Goal: Task Accomplishment & Management: Manage account settings

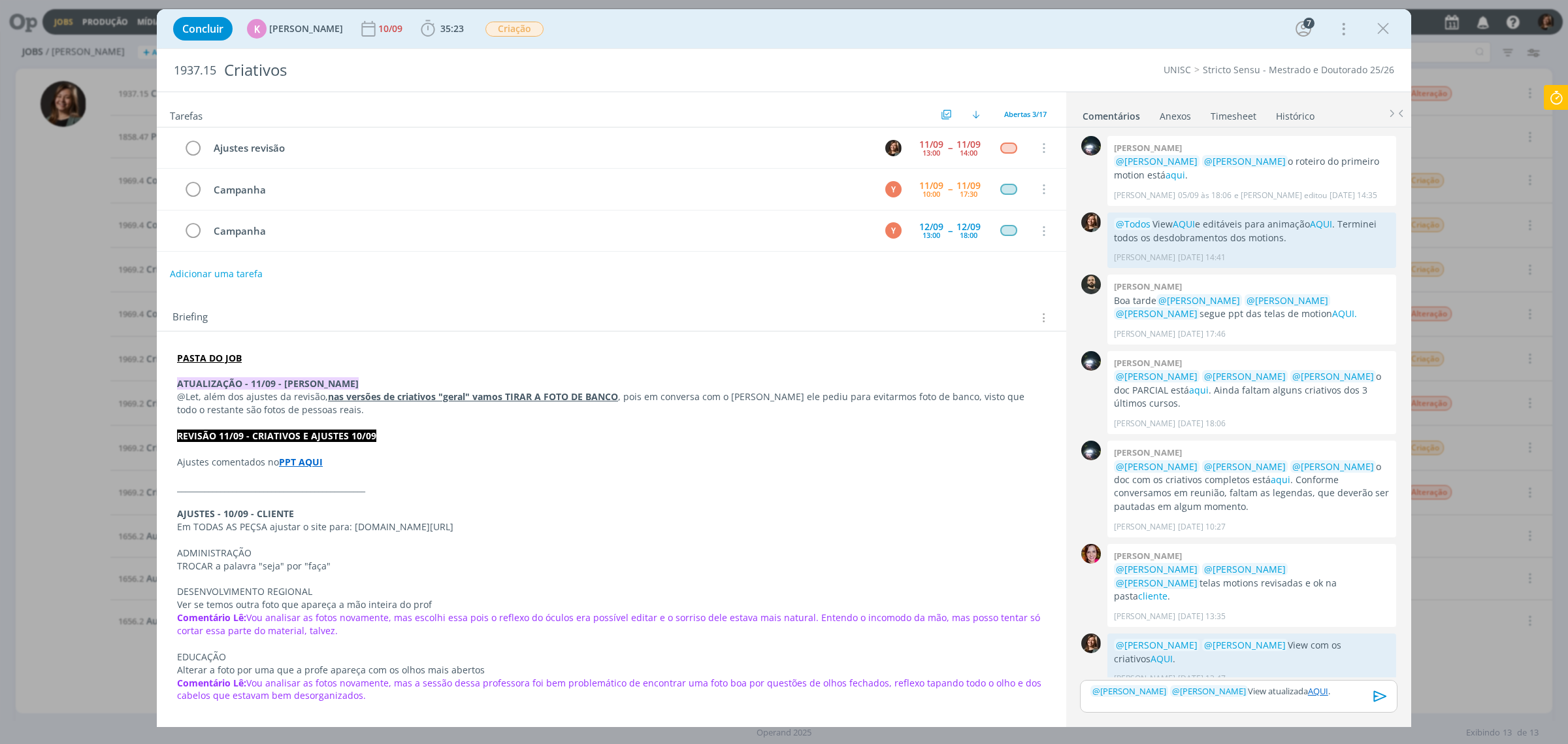
scroll to position [382, 0]
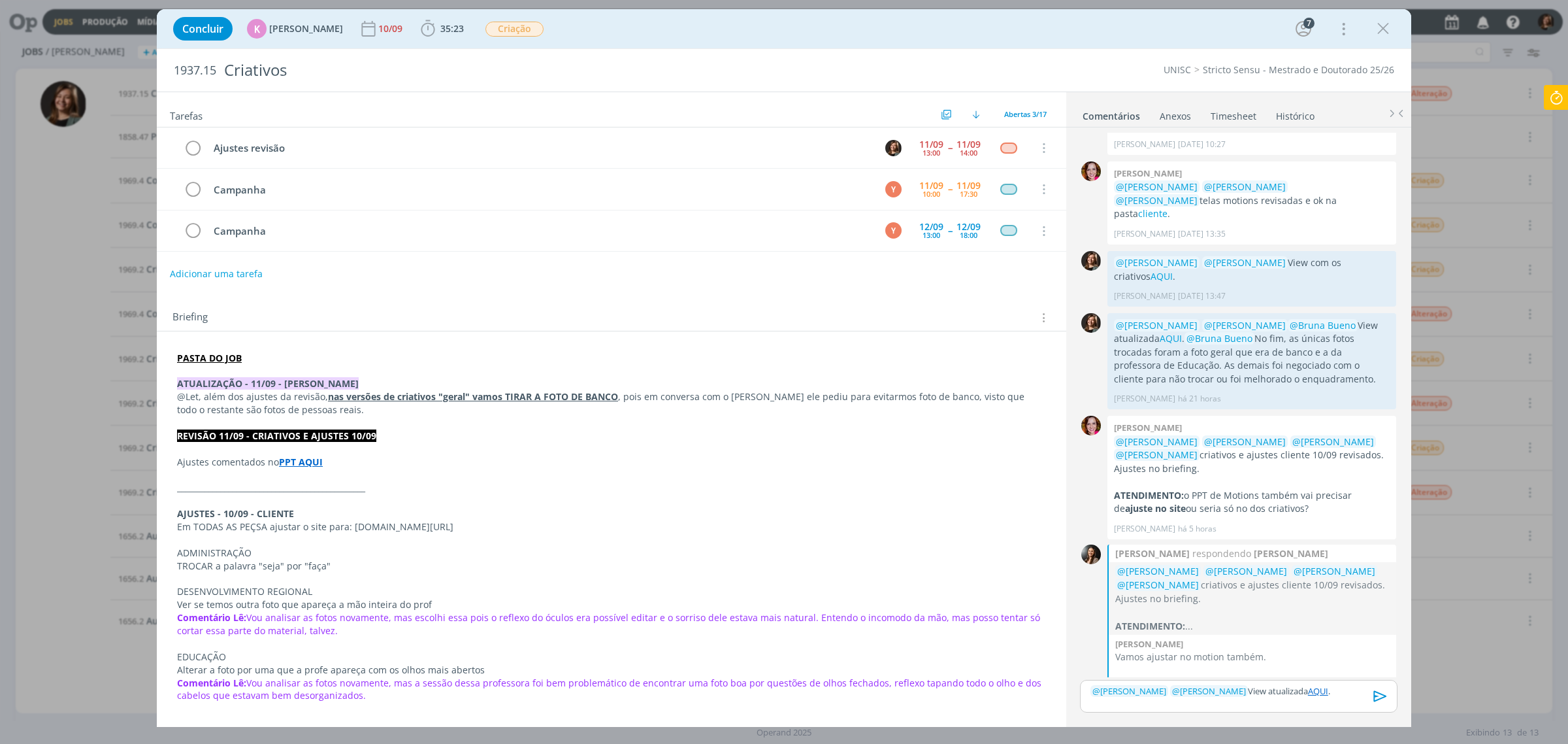
click at [746, 44] on div "Concluir K Karoline Arend 10/09 35:23 Iniciar Apontar Data * 11/09/2025 Horas *…" at bounding box center [783, 29] width 1254 height 39
click at [1308, 693] on link "AQUI" at bounding box center [1318, 690] width 20 height 12
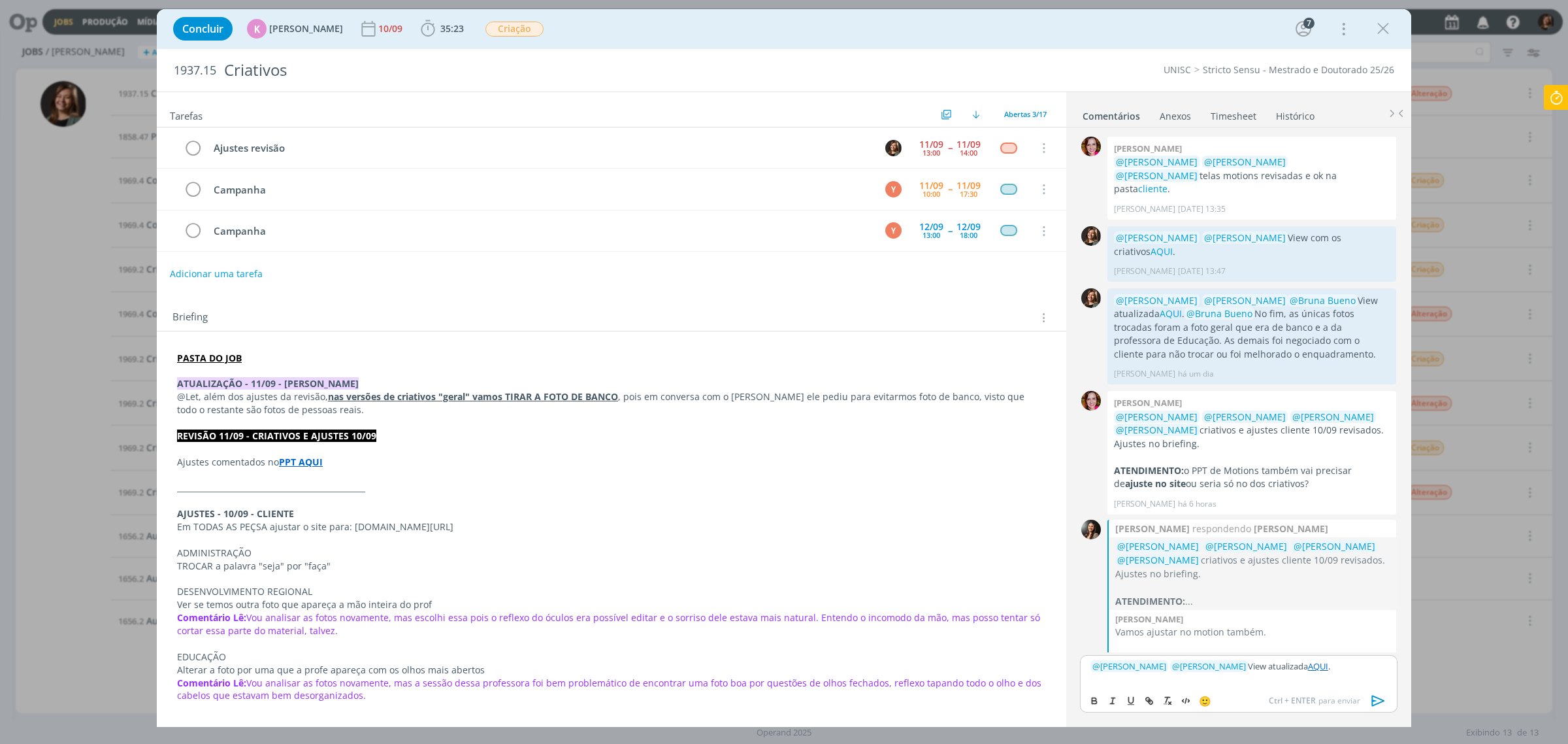
click at [1315, 675] on div "﻿ @ Karoline Arend ﻿ ﻿ @ Beatriz Luchese ﻿ View atualizada AQUI ." at bounding box center [1238, 671] width 318 height 33
click at [1315, 671] on link "AQUI" at bounding box center [1318, 666] width 20 height 12
click at [1298, 657] on div "﻿ @ Karoline Arend ﻿ ﻿ @ Beatriz Luchese ﻿ View atualizada AQUI ." at bounding box center [1238, 671] width 318 height 33
click at [1280, 650] on span "Beatriz Luchese há 5 horas" at bounding box center [1248, 656] width 268 height 12
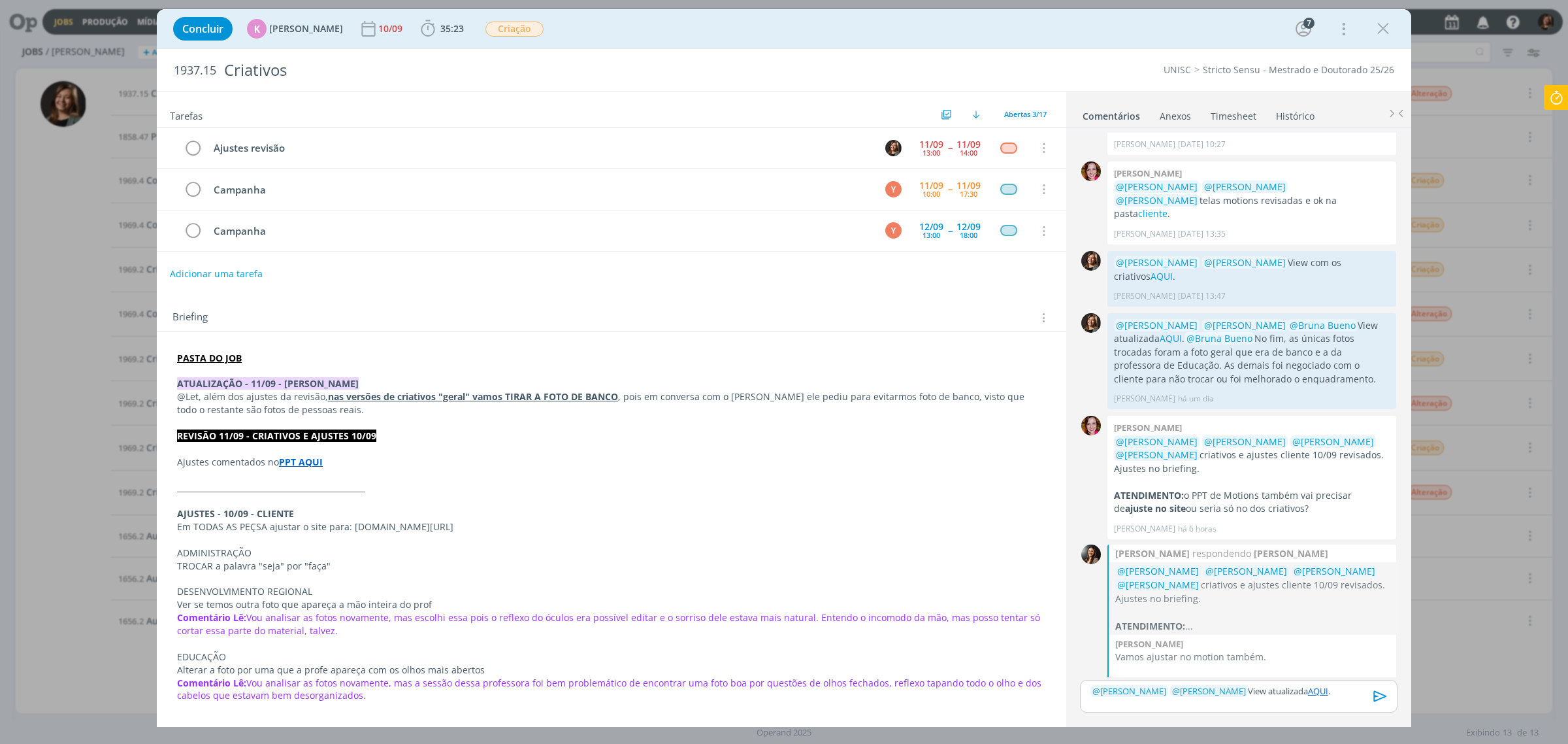
click at [1323, 695] on link "AQUI" at bounding box center [1318, 690] width 20 height 12
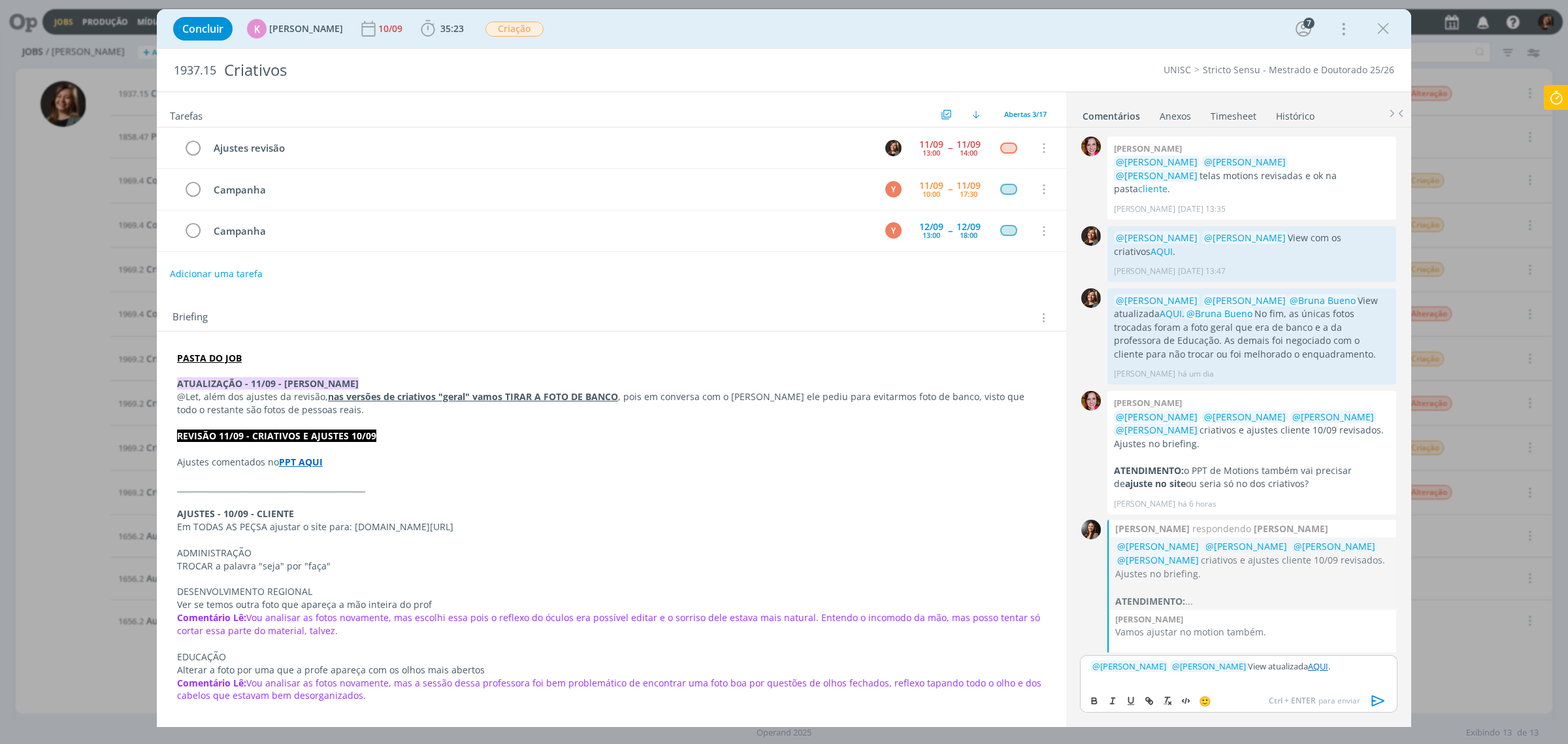
click at [1309, 673] on div "﻿ @ Karoline Arend ﻿ ﻿ @ Beatriz Luchese ﻿ View atualizada AQUI ." at bounding box center [1238, 671] width 318 height 33
click at [1265, 645] on link "https://sobeae.sharepoint.com/:f:/s/SOBEAE/EpMSHB5Es9NOqg9OPVis68wBAKIryaDOHcQf…" at bounding box center [1220, 641] width 89 height 17
click at [1368, 700] on icon "dialog" at bounding box center [1378, 701] width 19 height 19
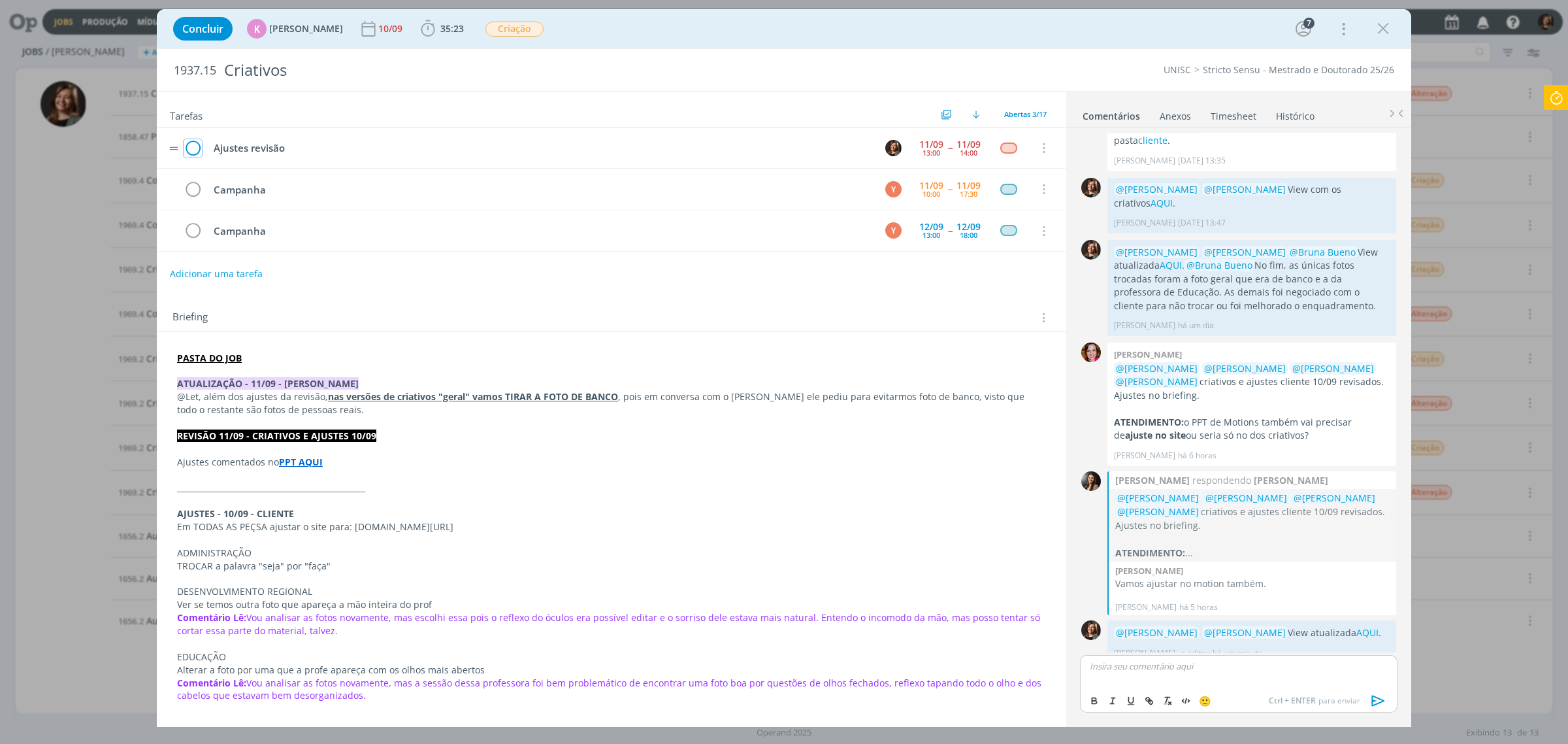
click at [202, 148] on button "dialog" at bounding box center [193, 148] width 19 height 19
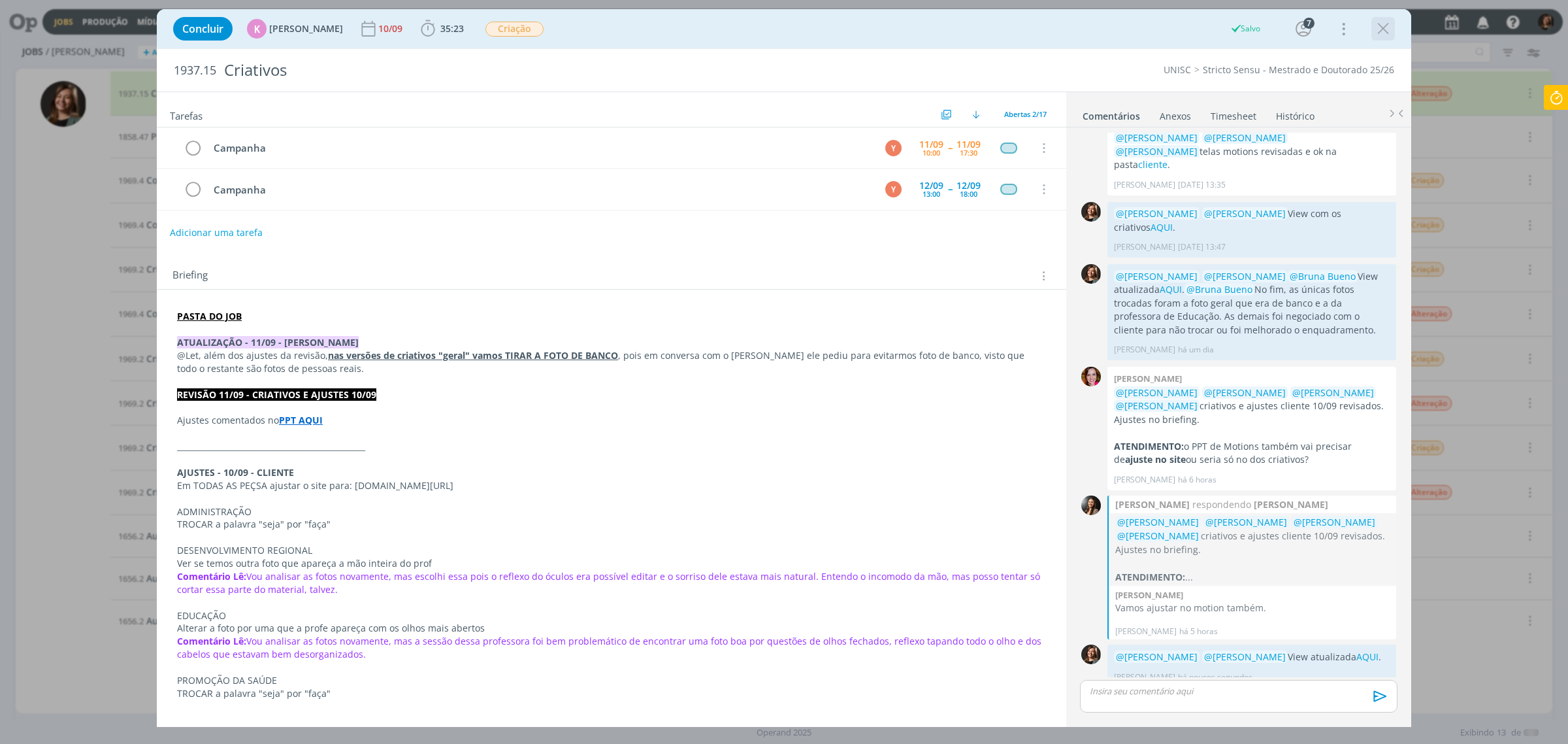
click at [1401, 23] on div "Concluir K Karoline Arend 10/09 35:23 Iniciar Apontar Data * 11/09/2025 Horas *…" at bounding box center [783, 29] width 1254 height 39
click at [1392, 27] on div "dialog" at bounding box center [1383, 29] width 24 height 24
click at [1389, 26] on icon "dialog" at bounding box center [1383, 29] width 19 height 19
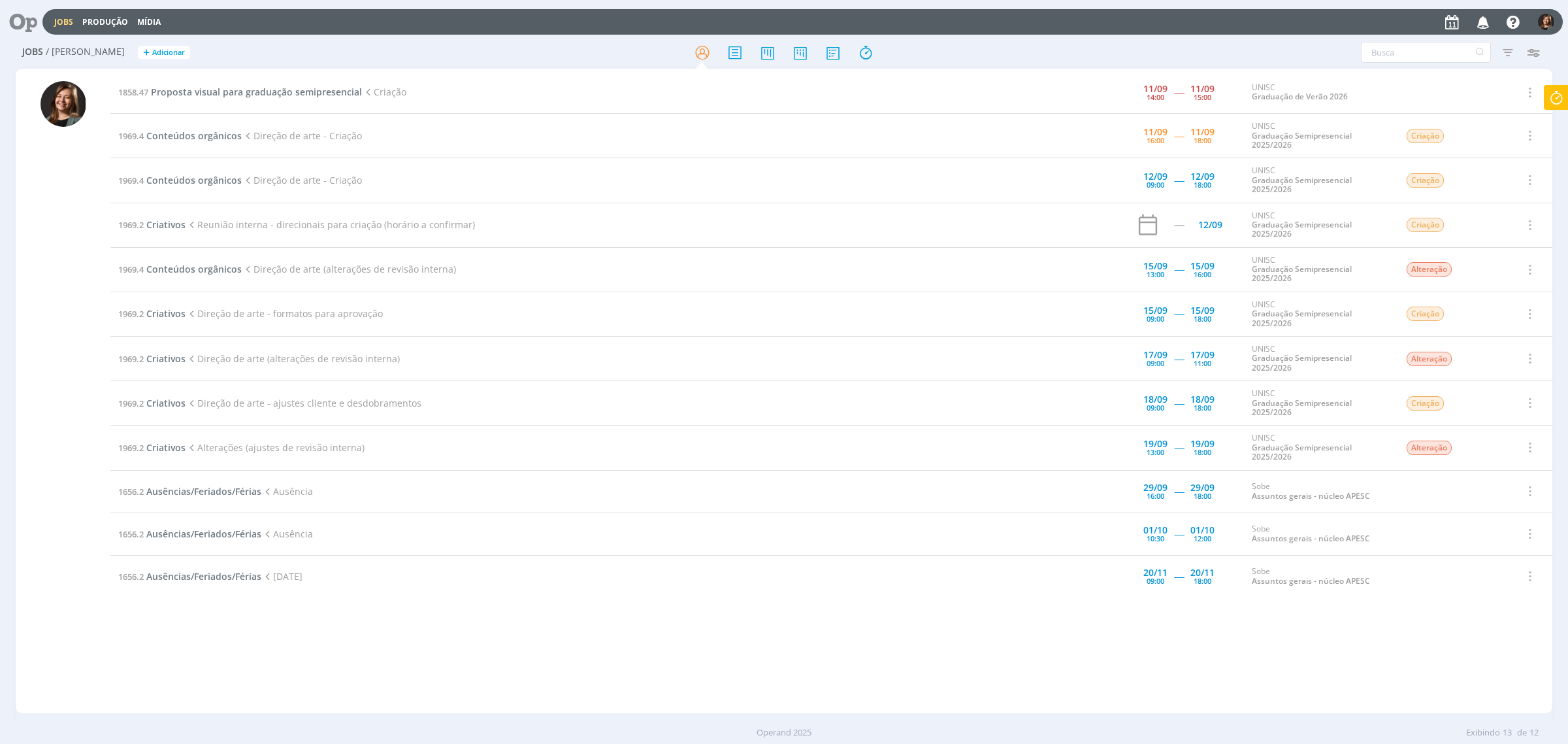
click at [253, 99] on td "1858.47 Proposta visual para graduação semipresencial Criação" at bounding box center [572, 92] width 924 height 42
click at [263, 89] on span "Proposta visual para graduação semipresencial" at bounding box center [256, 91] width 211 height 12
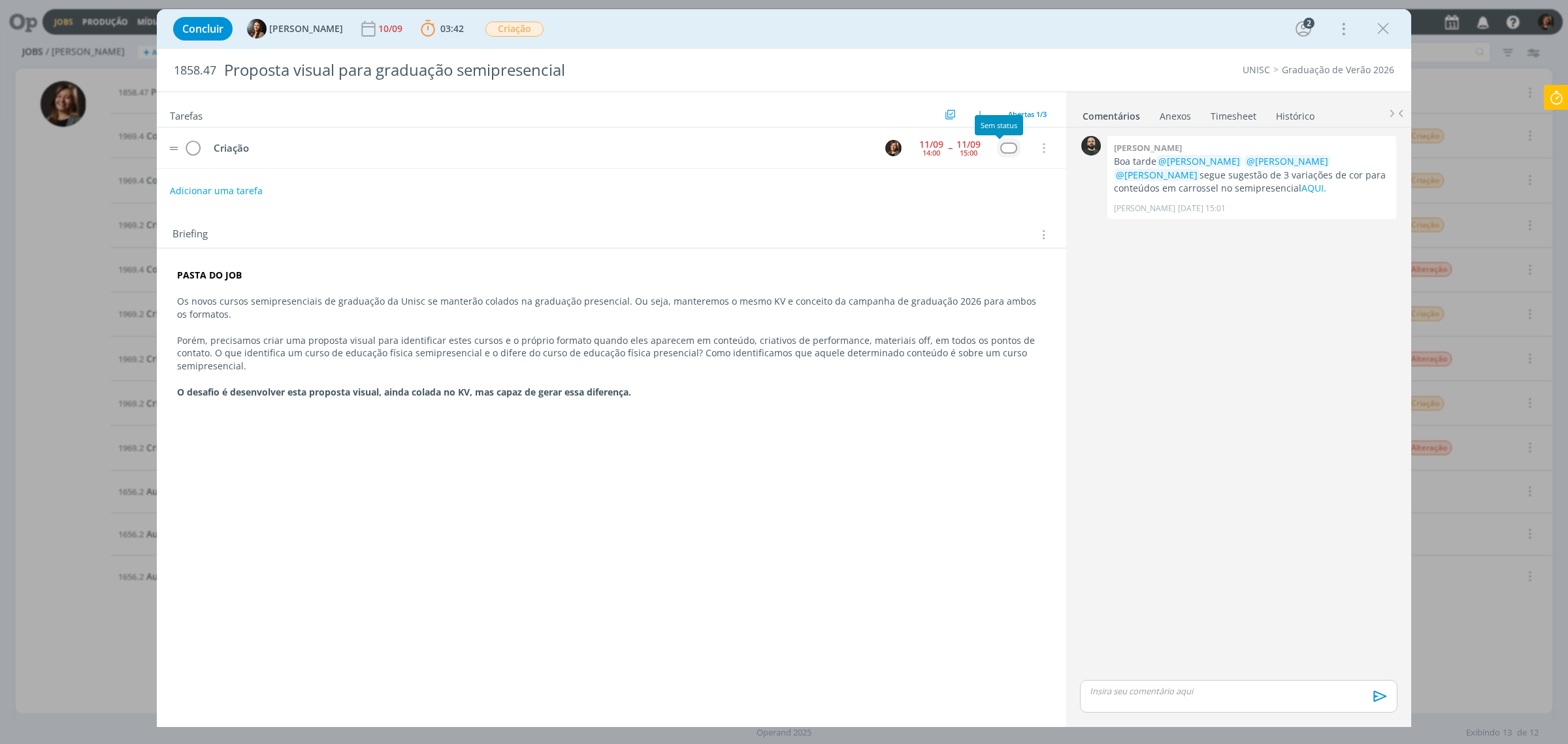
click at [1003, 151] on div "dialog" at bounding box center [1008, 148] width 16 height 12
click at [981, 171] on link "Criação" at bounding box center [986, 166] width 157 height 24
click at [1377, 27] on icon "dialog" at bounding box center [1383, 29] width 19 height 19
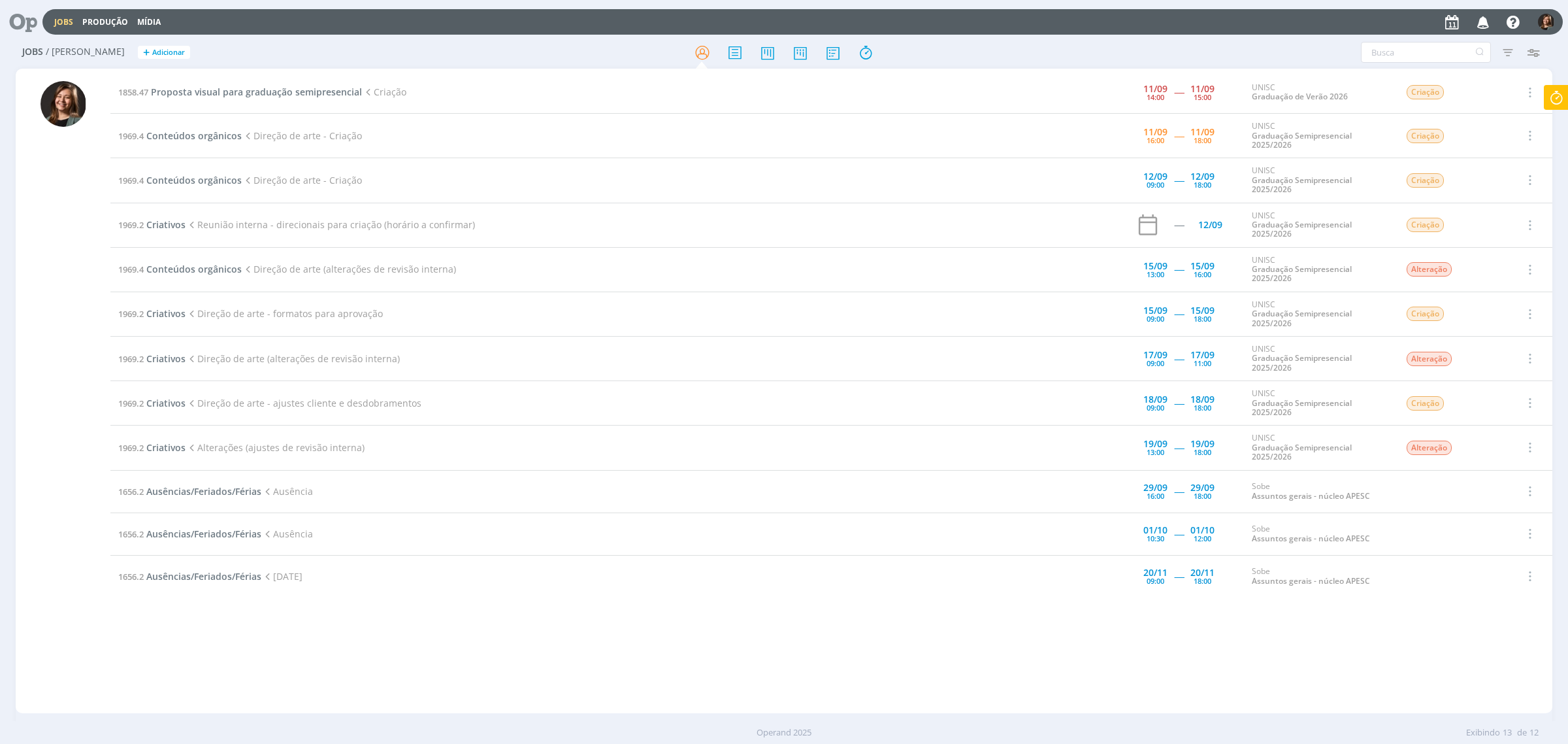
click at [1566, 93] on icon at bounding box center [1556, 97] width 24 height 26
type input "01:48:58"
click at [1547, 108] on span "Parar" at bounding box center [1539, 105] width 24 height 12
click at [259, 99] on td "1858.47 Proposta visual para graduação semipresencial Criação" at bounding box center [572, 92] width 924 height 42
click at [260, 89] on span "Proposta visual para graduação semipresencial" at bounding box center [256, 91] width 211 height 12
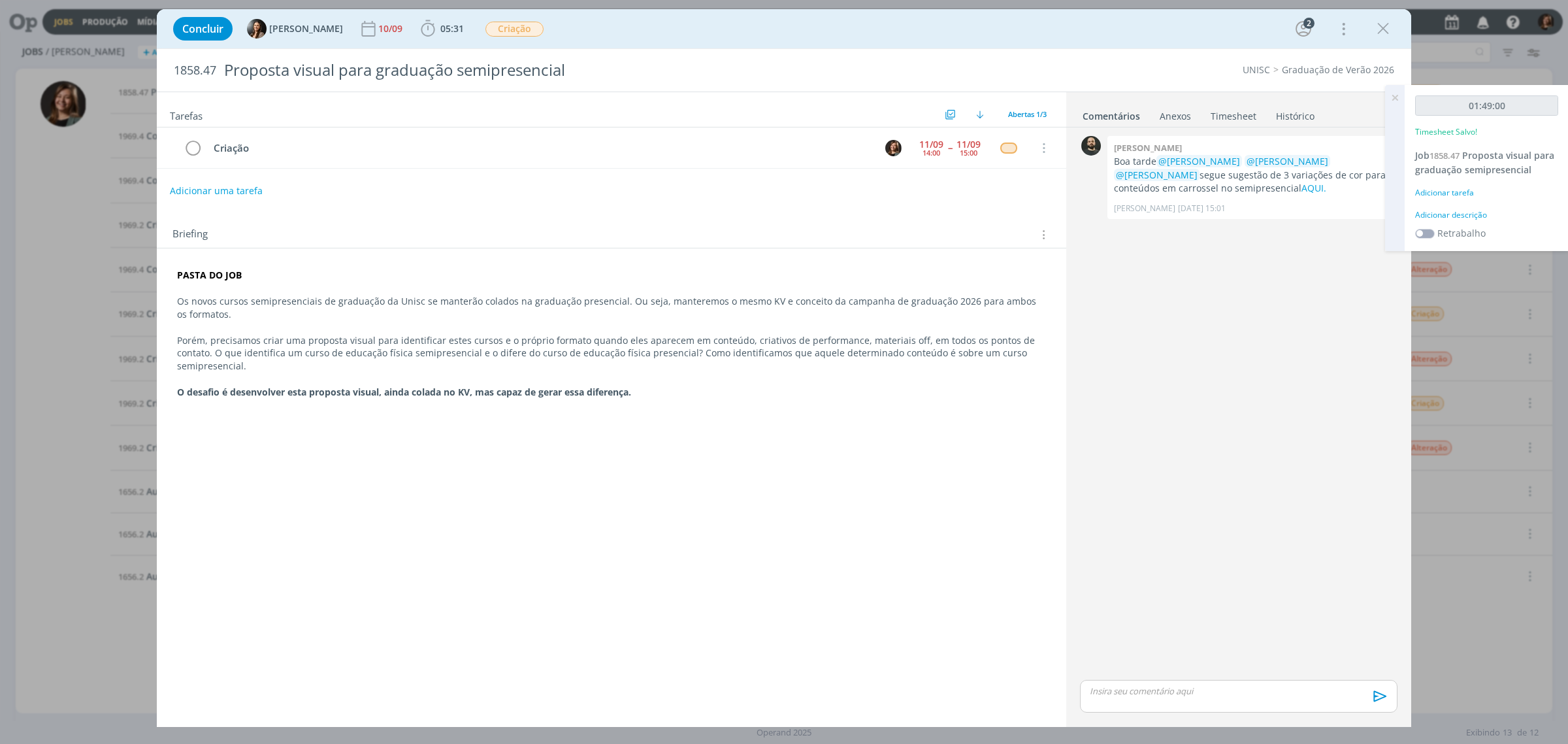
click at [1434, 191] on div "Adicionar tarefa" at bounding box center [1486, 193] width 143 height 12
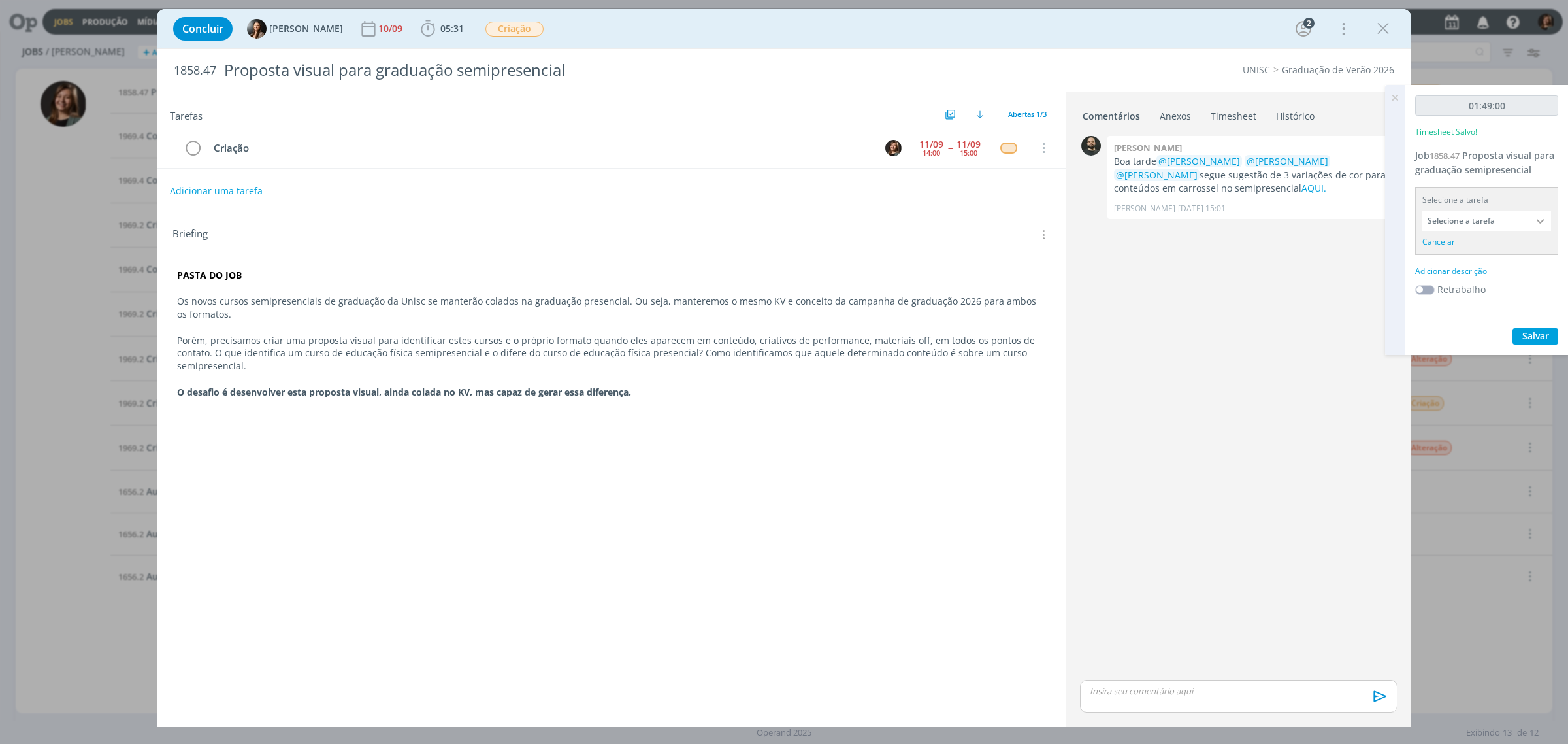
click at [1466, 218] on input "Selecione a tarefa" at bounding box center [1486, 221] width 129 height 19
click at [1473, 277] on div "Criação - Letícia Frantz" at bounding box center [1483, 279] width 102 height 11
type input "Criação"
click at [1462, 252] on div "Adicionar descrição" at bounding box center [1486, 254] width 143 height 12
type textarea "Criação"
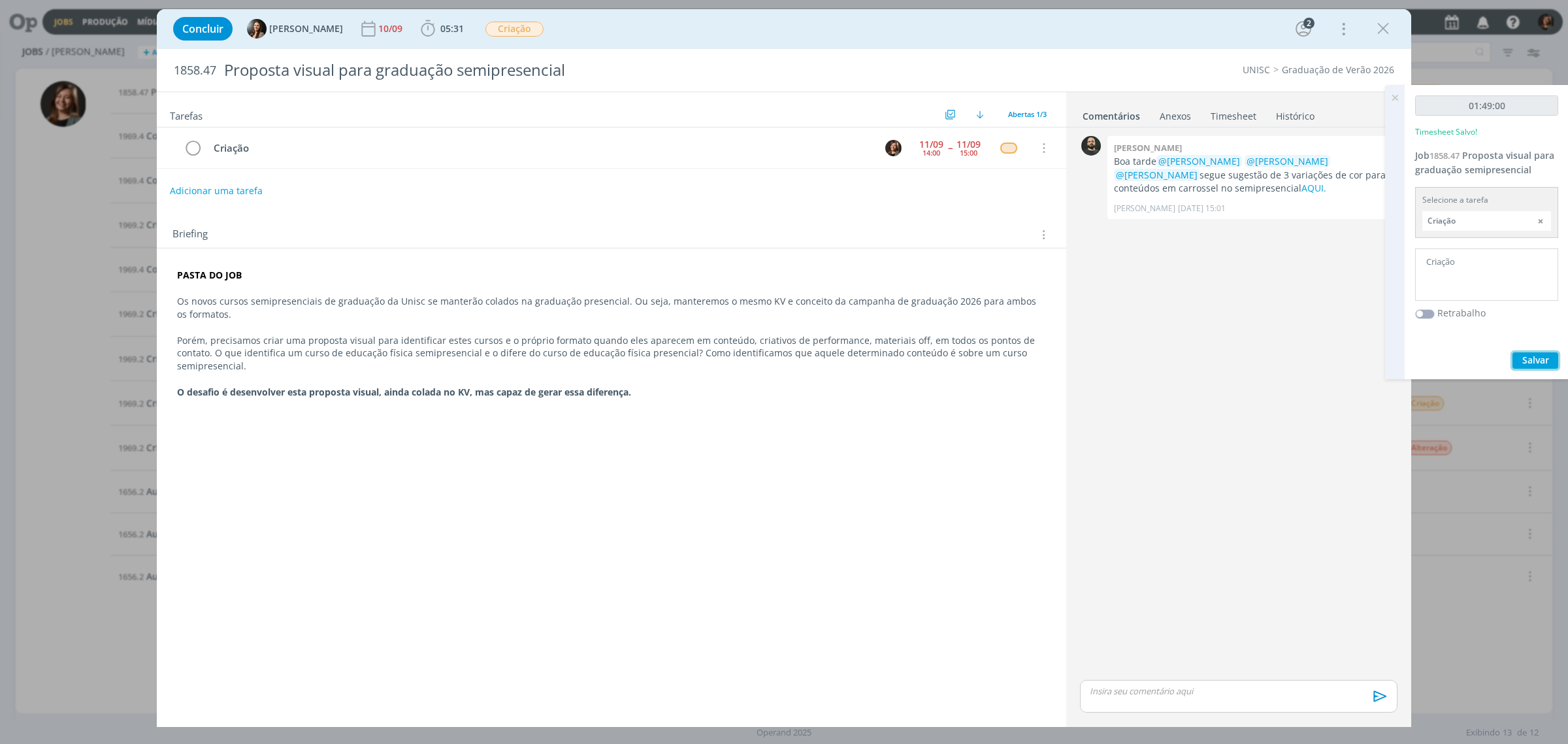
click at [1537, 353] on span "Salvar" at bounding box center [1535, 359] width 27 height 12
click at [1174, 697] on p "dialog" at bounding box center [1238, 690] width 297 height 12
click at [1181, 686] on span "[PERSON_NAME]" at bounding box center [1160, 685] width 81 height 15
click at [1265, 704] on span "[PERSON_NAME]" at bounding box center [1233, 708] width 81 height 14
click at [1295, 678] on span "[PERSON_NAME]" at bounding box center [1310, 684] width 81 height 14
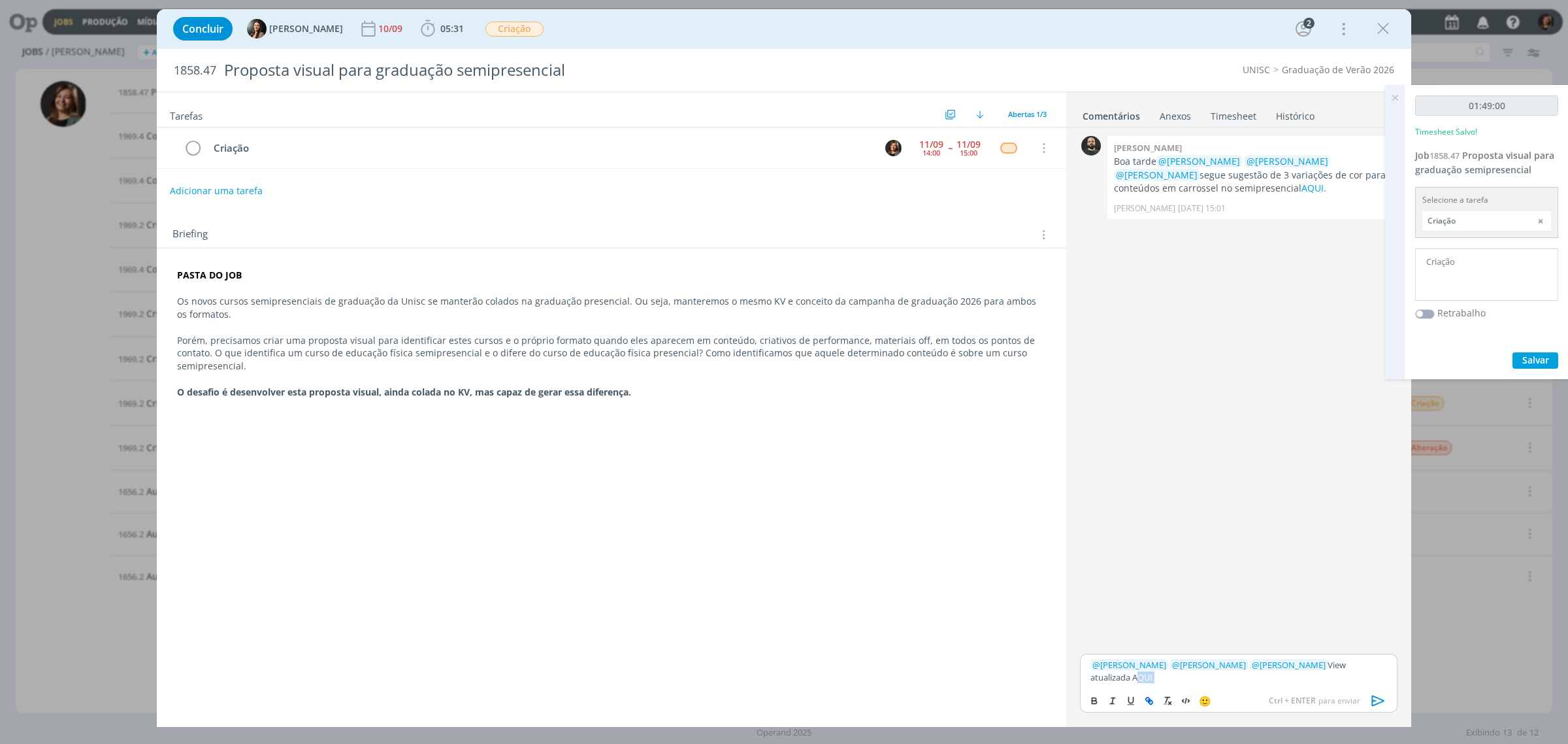
click at [1151, 698] on icon "dialog" at bounding box center [1149, 700] width 11 height 11
paste input "https://sobeae.sharepoint.com/:f:/s/SOBEAE/Ek_p9O_eFcRLkJ7jpB0k5W8Bg9ybTXdU3Awf…"
type input "https://sobeae.sharepoint.com/:f:/s/SOBEAE/Ek_p9O_eFcRLkJ7jpB0k5W8Bg9ybTXdU3Awf…"
click at [1252, 650] on link "dialog" at bounding box center [1239, 652] width 34 height 12
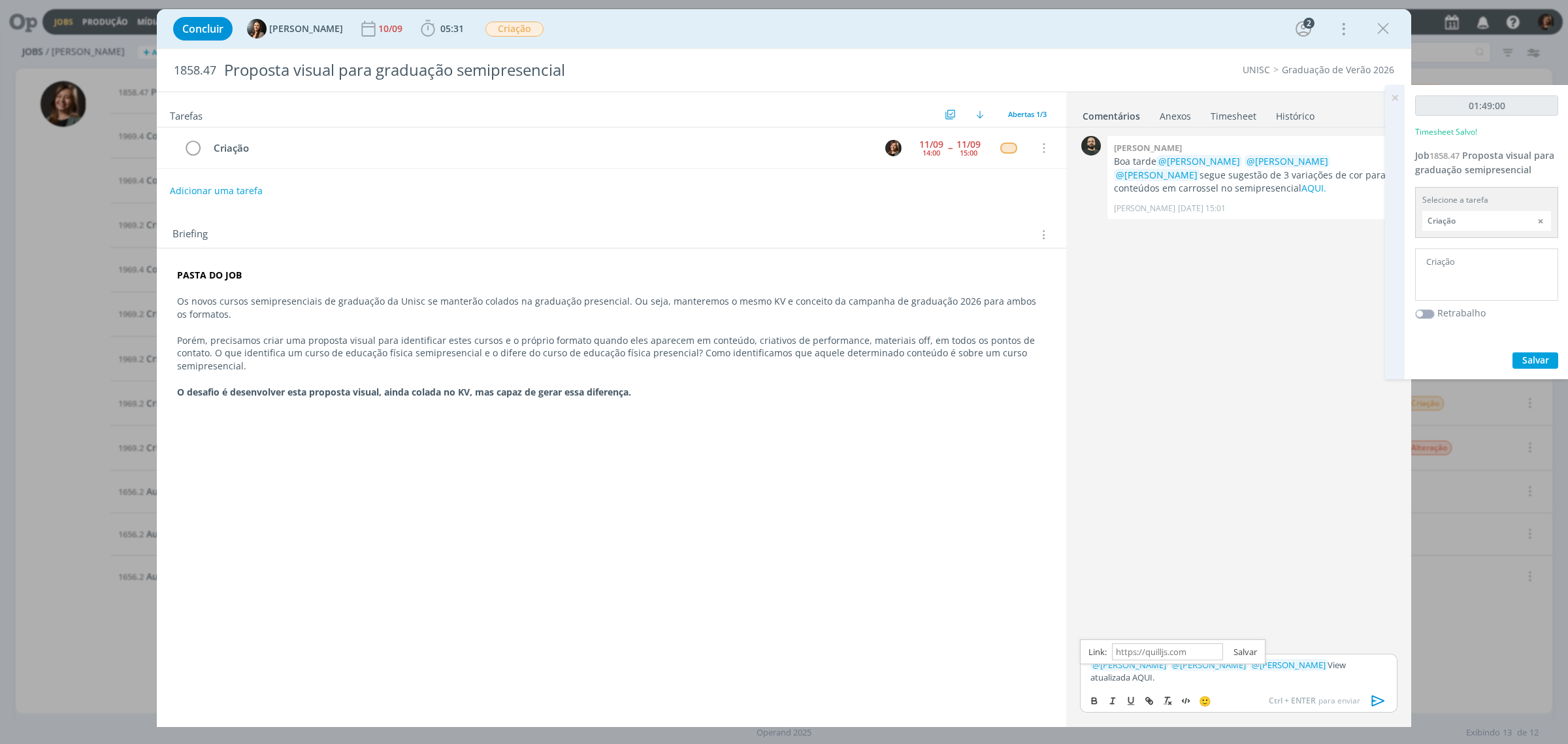
scroll to position [0, 0]
click at [1183, 687] on div "﻿ @ Karoline Arend ﻿ ﻿ @ Beatriz Luchese ﻿ ﻿ @ Giovani Souza ﻿ View atualizada …" at bounding box center [1238, 670] width 318 height 34
click at [1376, 697] on icon "dialog" at bounding box center [1379, 701] width 13 height 12
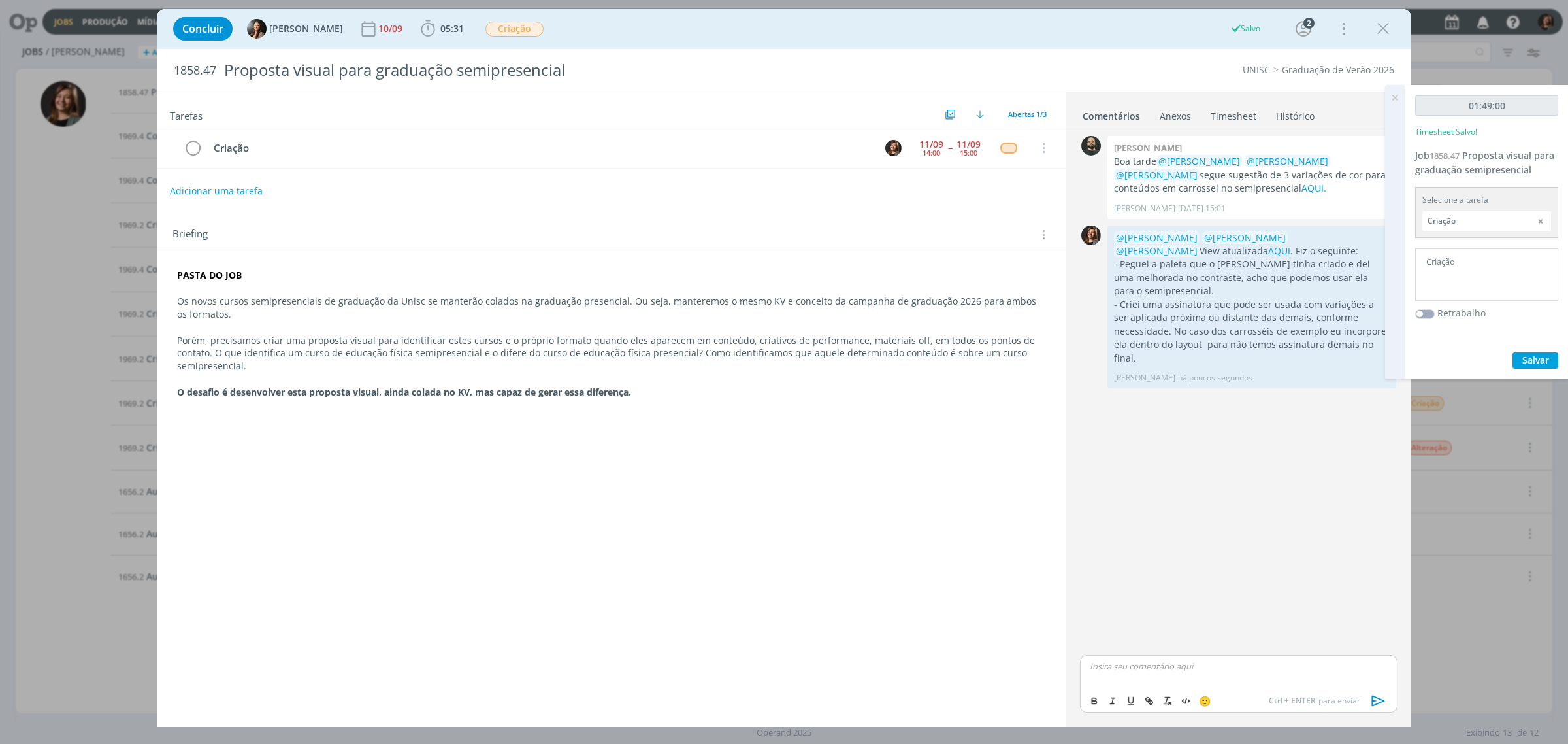
click at [1394, 88] on icon at bounding box center [1394, 97] width 24 height 26
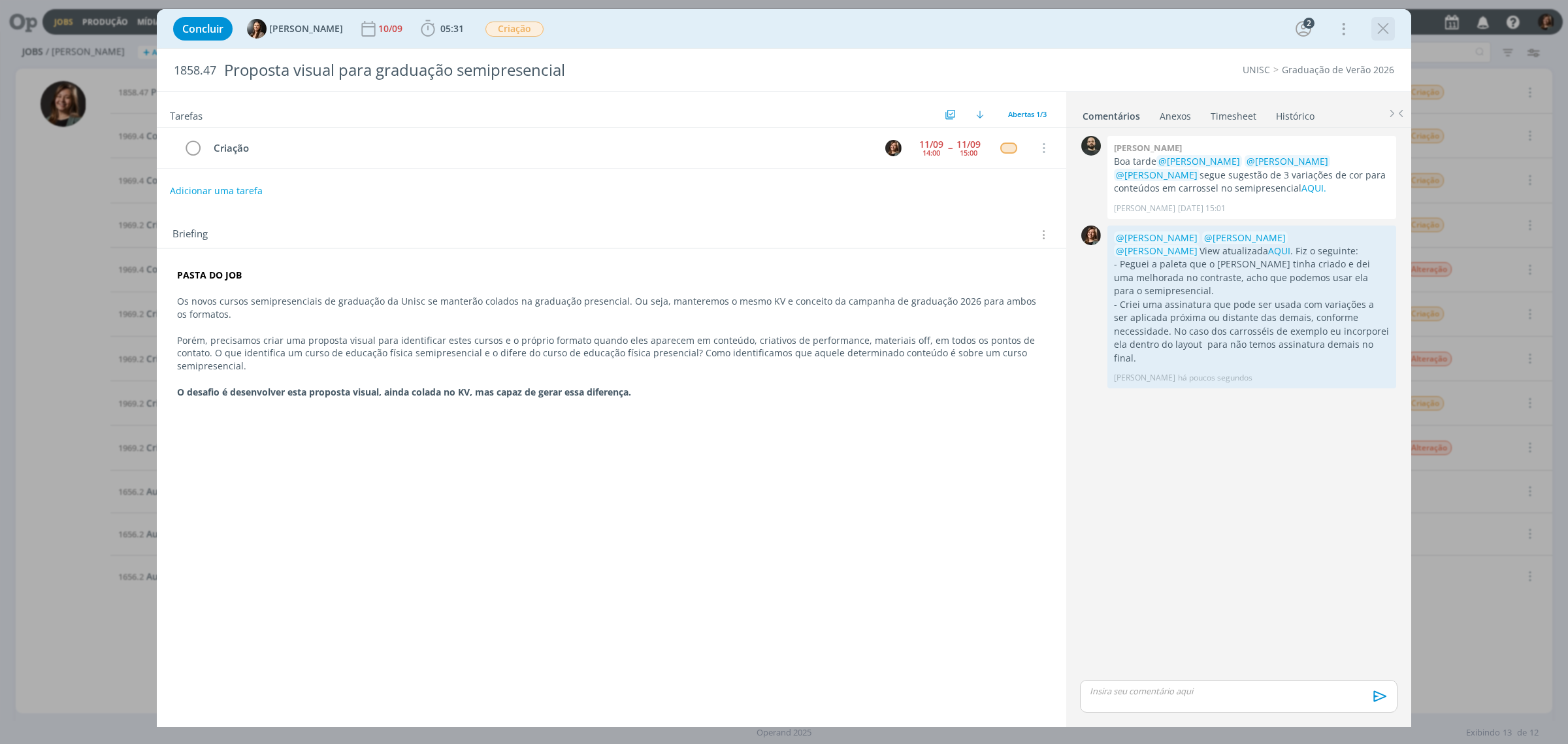
click at [1384, 28] on icon "dialog" at bounding box center [1383, 29] width 19 height 19
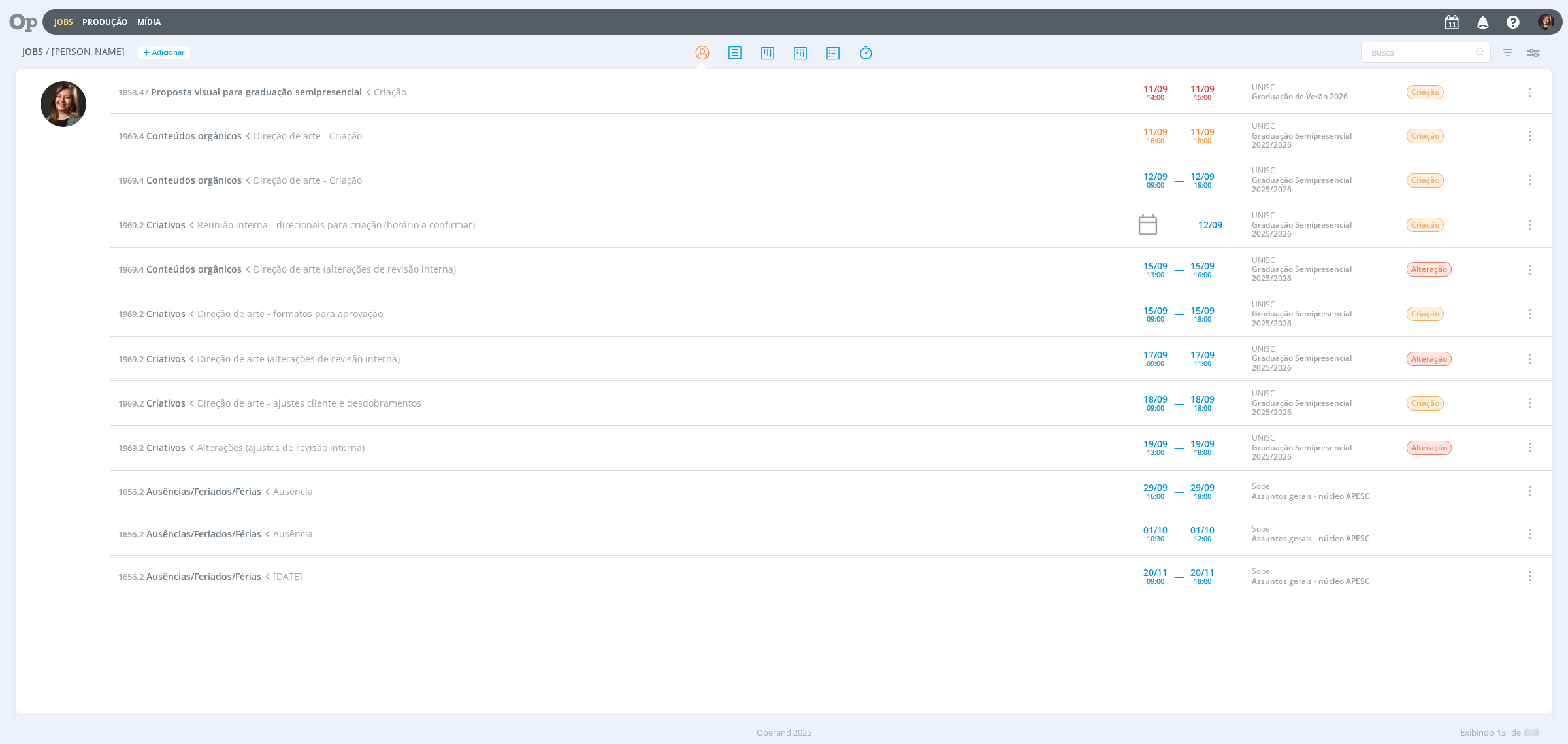
drag, startPoint x: 224, startPoint y: 84, endPoint x: 229, endPoint y: 89, distance: 7.1
click at [224, 84] on td "1858.47 Proposta visual para graduação semipresencial Criação" at bounding box center [572, 92] width 924 height 42
click at [229, 89] on span "Proposta visual para graduação semipresencial" at bounding box center [256, 91] width 211 height 12
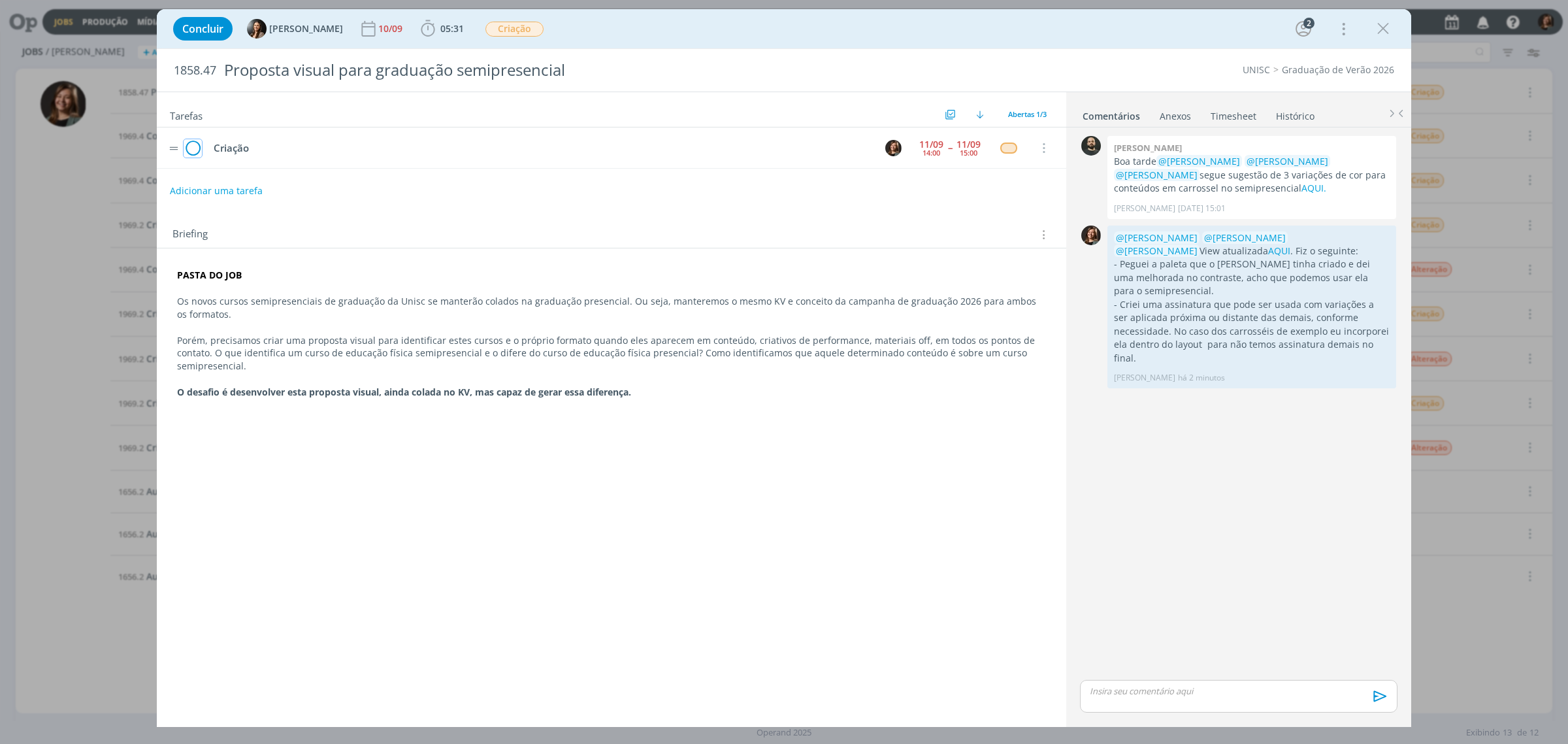
click at [187, 148] on icon "dialog" at bounding box center [192, 148] width 18 height 19
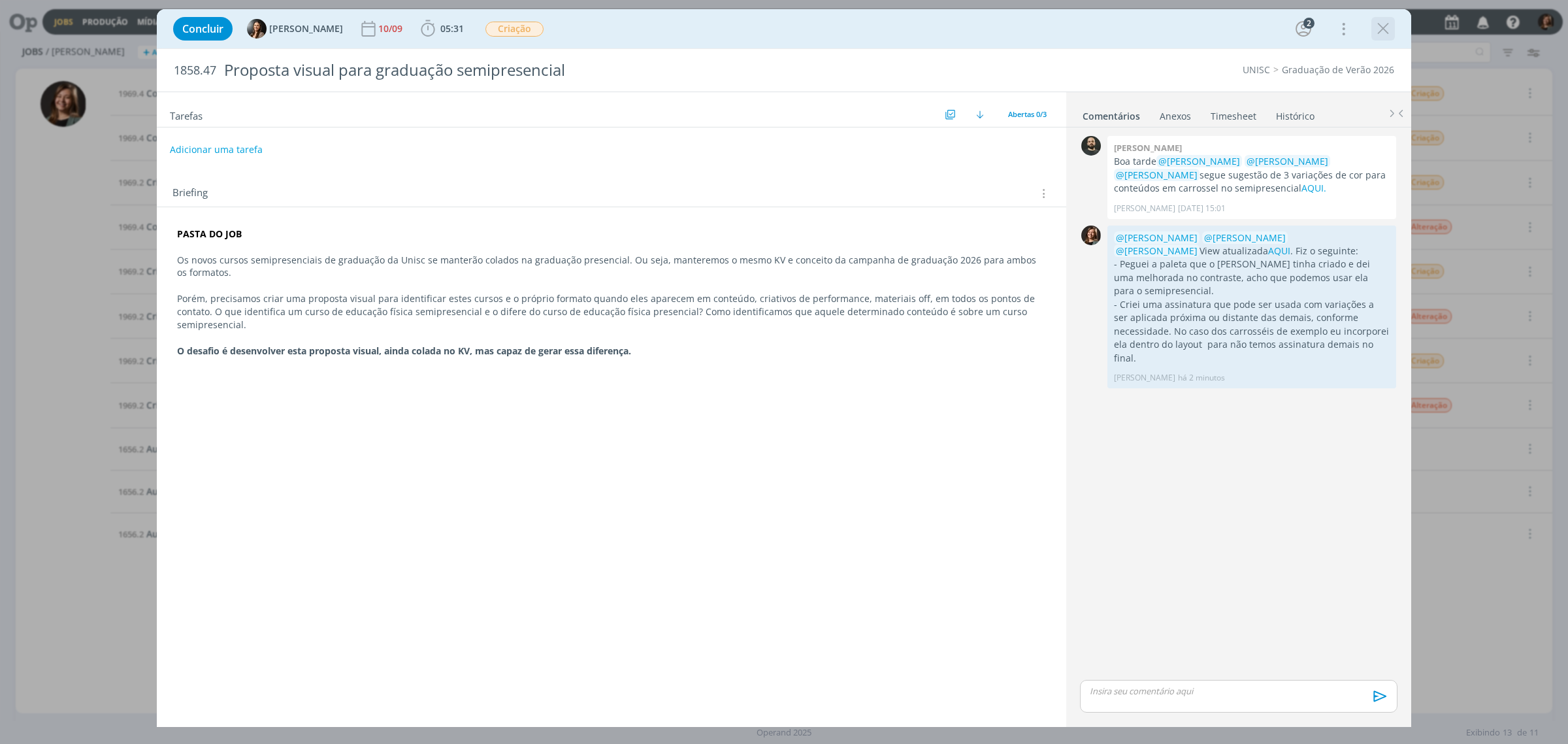
click at [1376, 27] on icon "dialog" at bounding box center [1383, 29] width 19 height 19
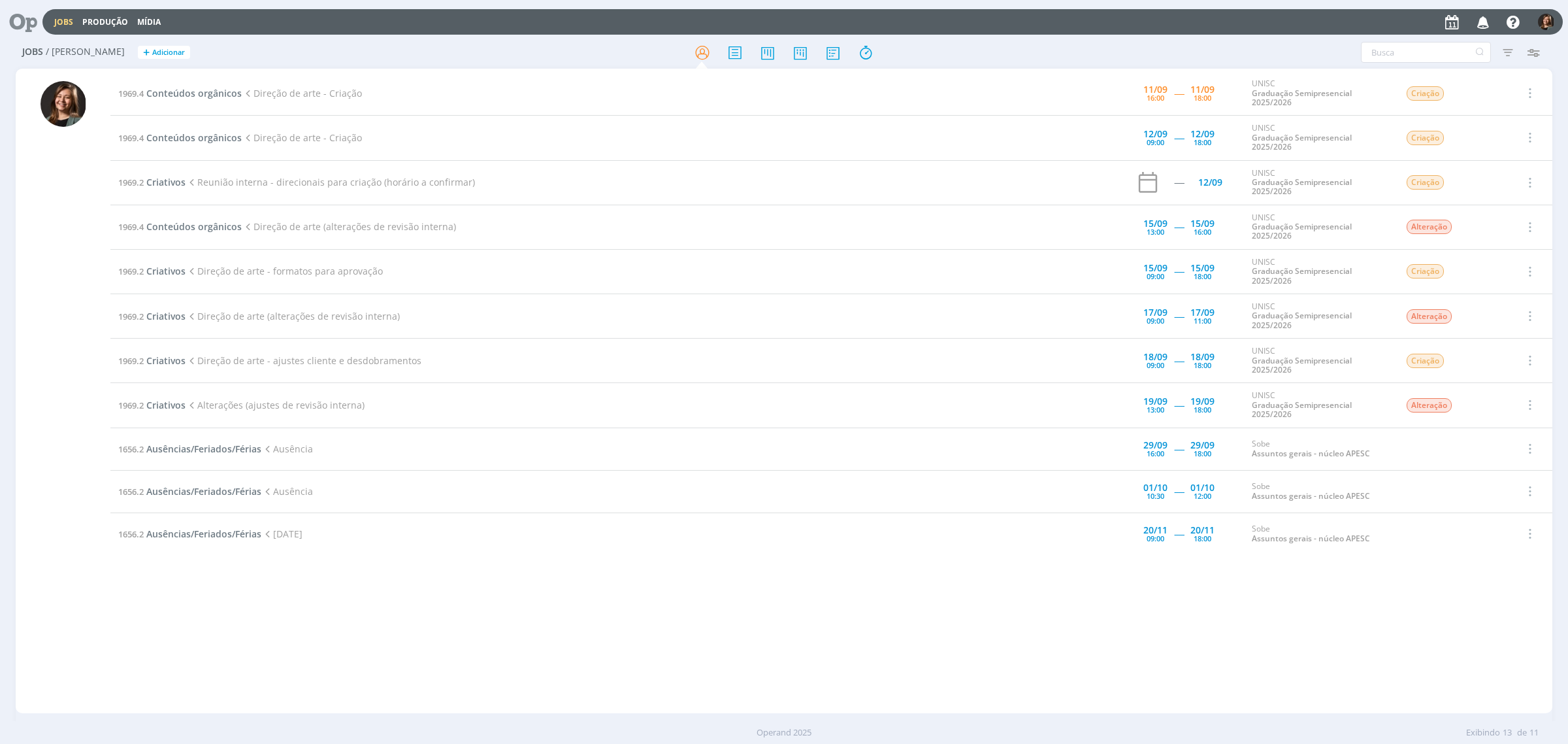
click at [867, 740] on div "Operand 2025 Exibindo 13 de 11" at bounding box center [784, 732] width 1568 height 23
click at [823, 49] on icon at bounding box center [833, 53] width 24 height 26
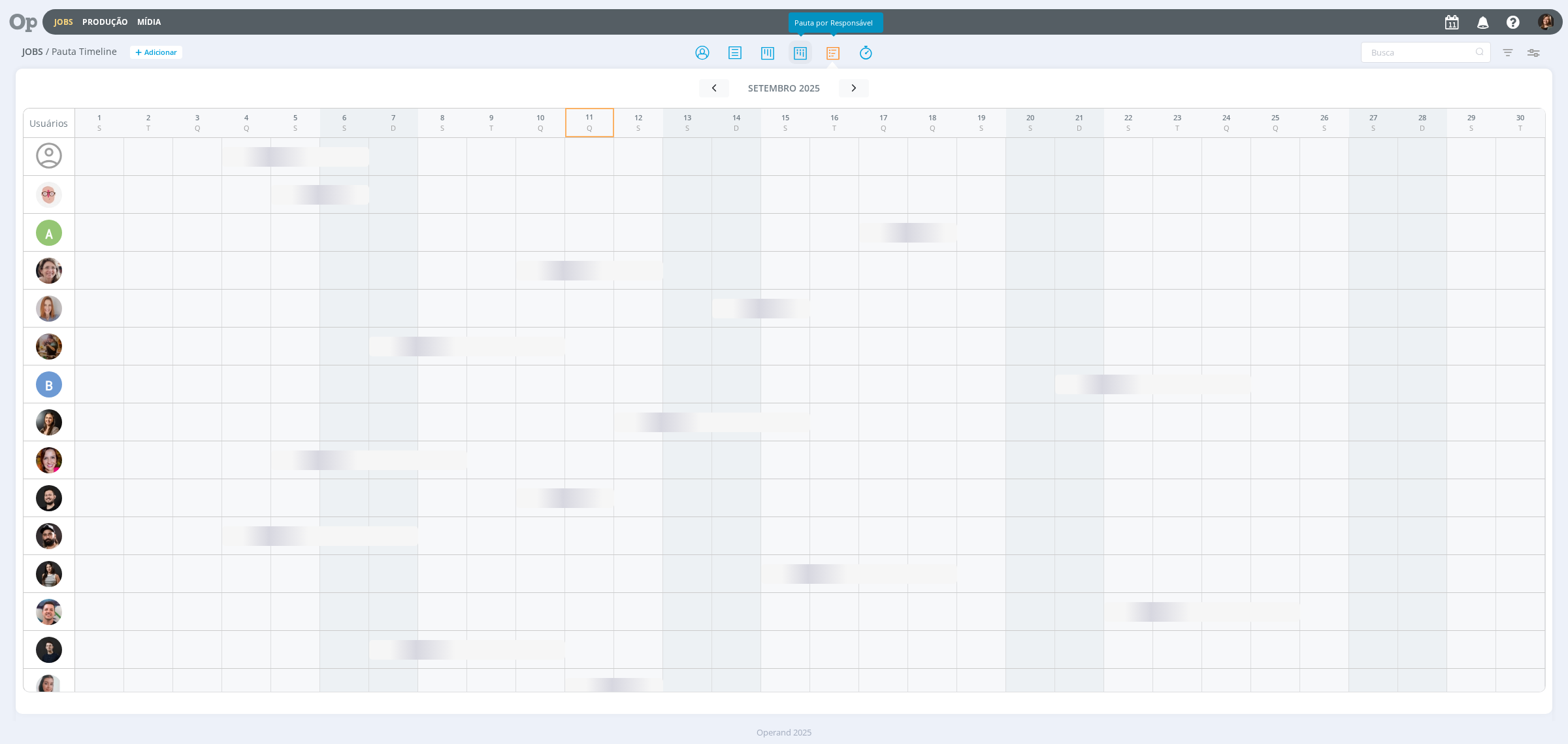
click at [801, 47] on icon at bounding box center [800, 53] width 24 height 26
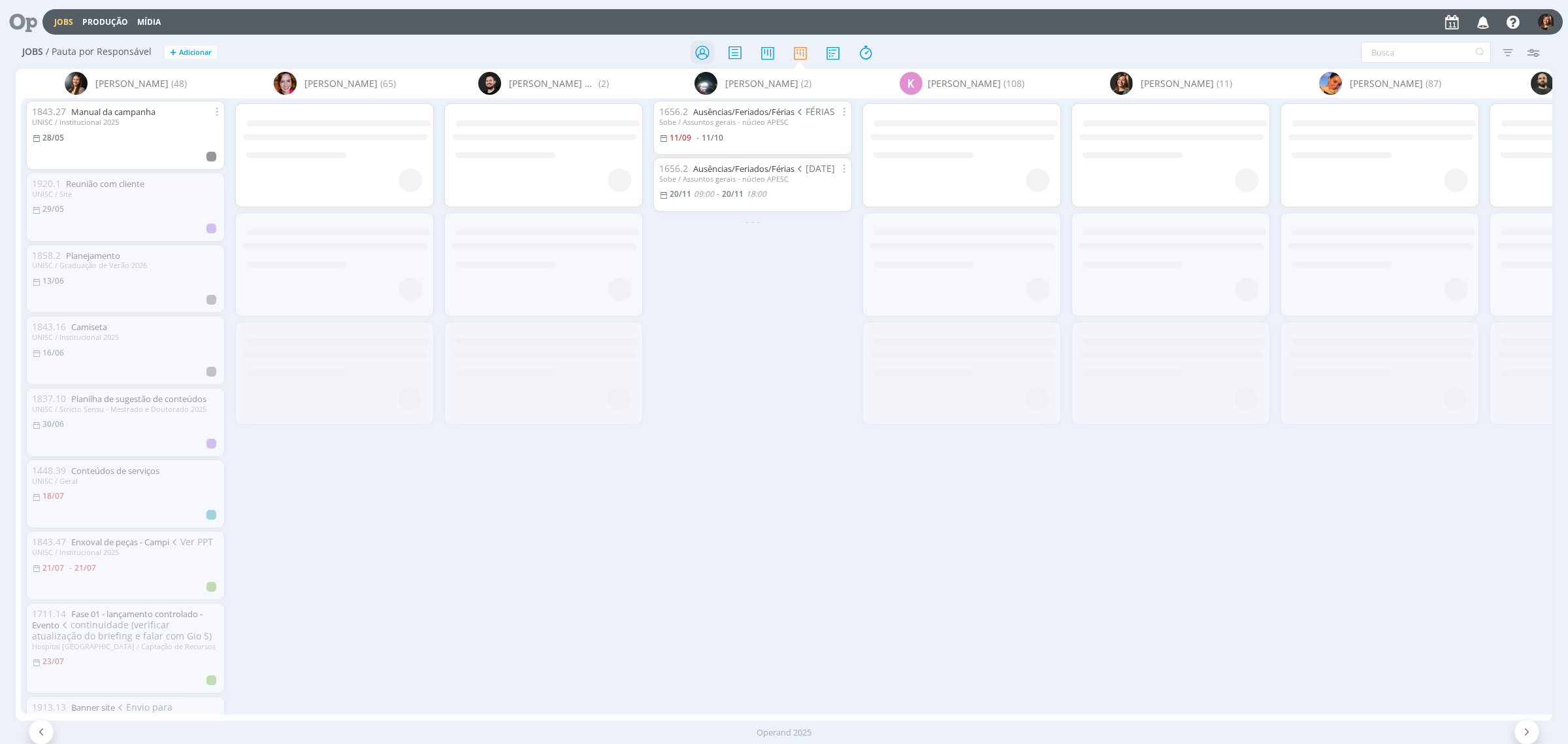
click at [700, 54] on icon at bounding box center [702, 53] width 24 height 26
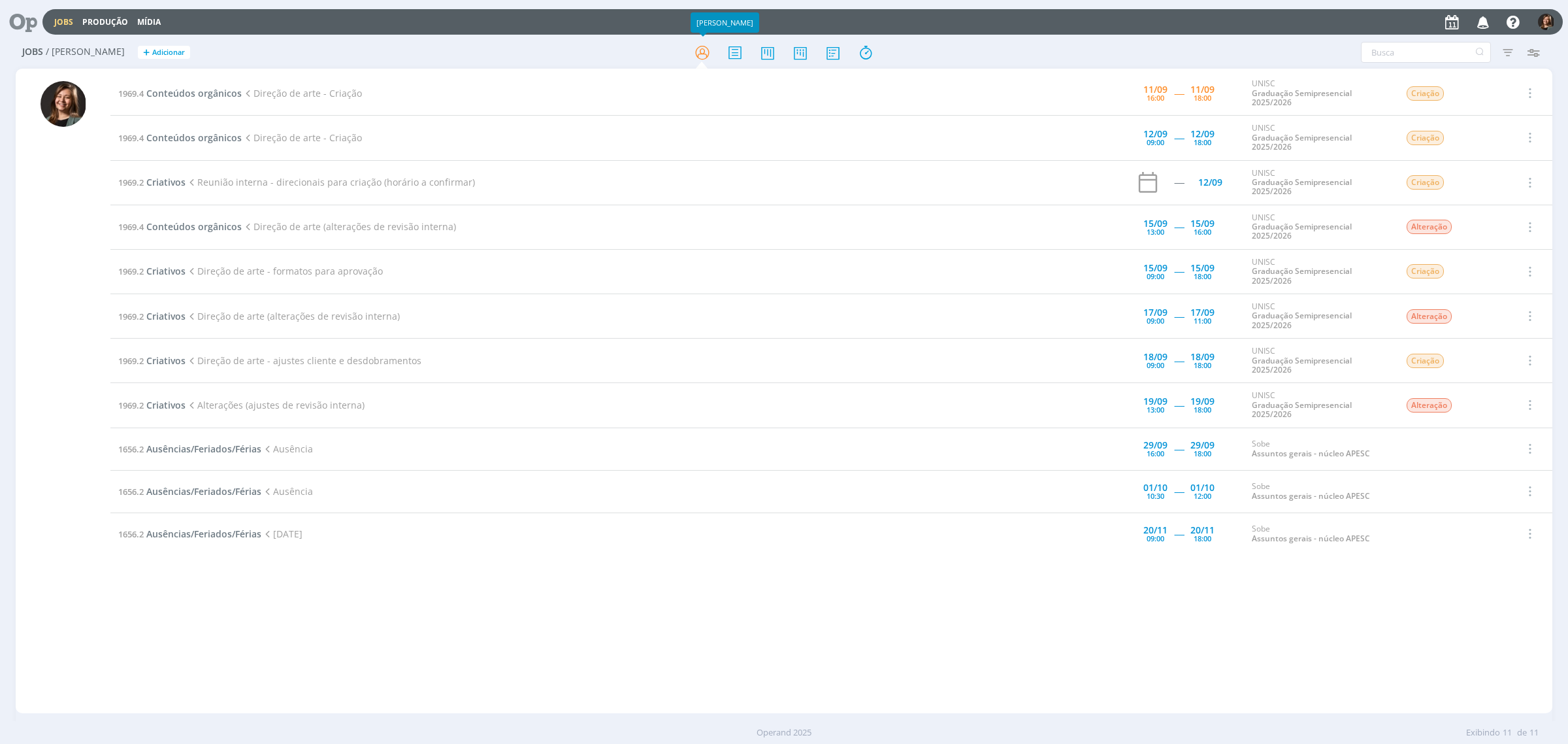
click at [846, 46] on div at bounding box center [784, 52] width 512 height 24
click at [831, 51] on icon at bounding box center [833, 53] width 24 height 26
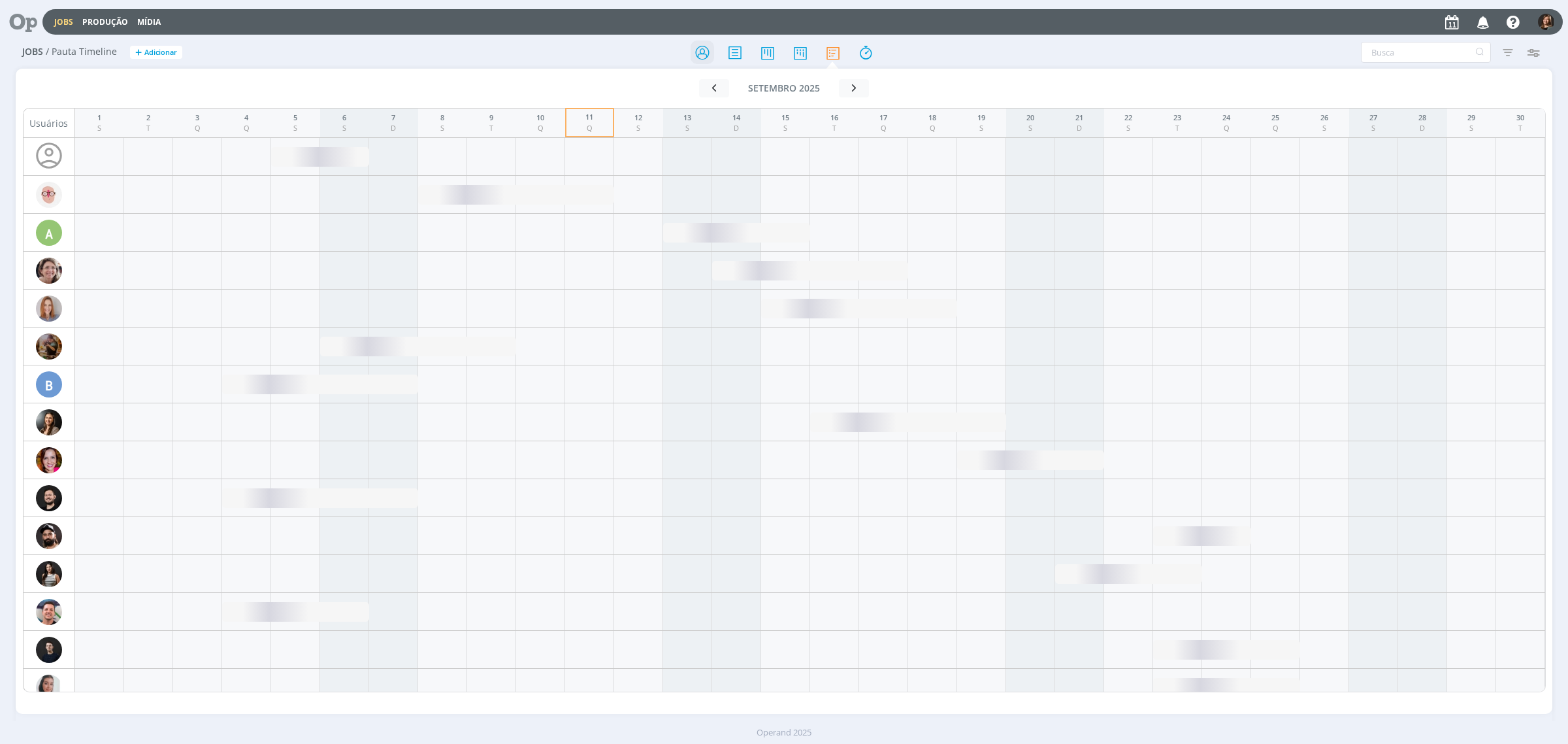
click at [705, 50] on icon at bounding box center [702, 53] width 24 height 26
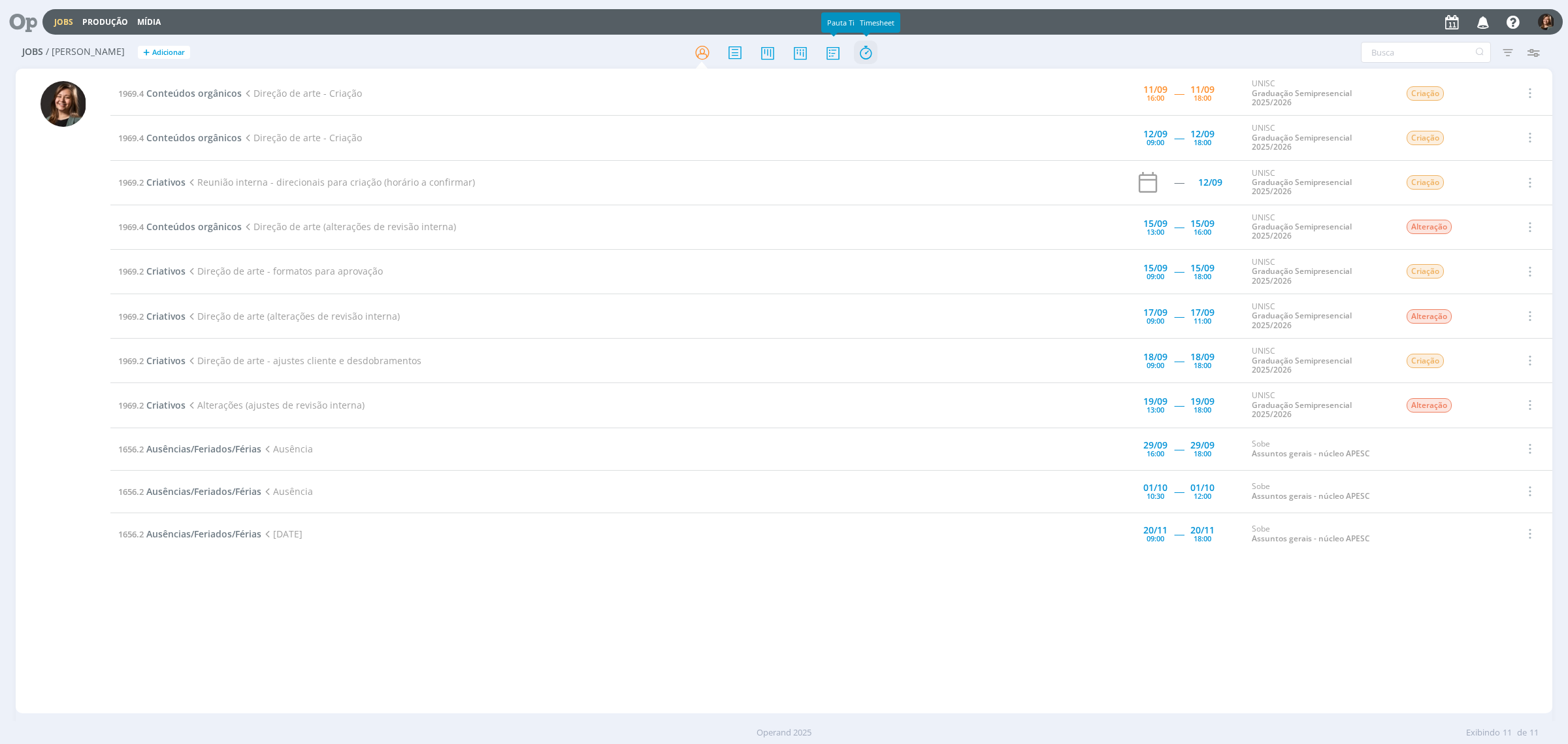
click at [874, 40] on icon at bounding box center [866, 53] width 24 height 26
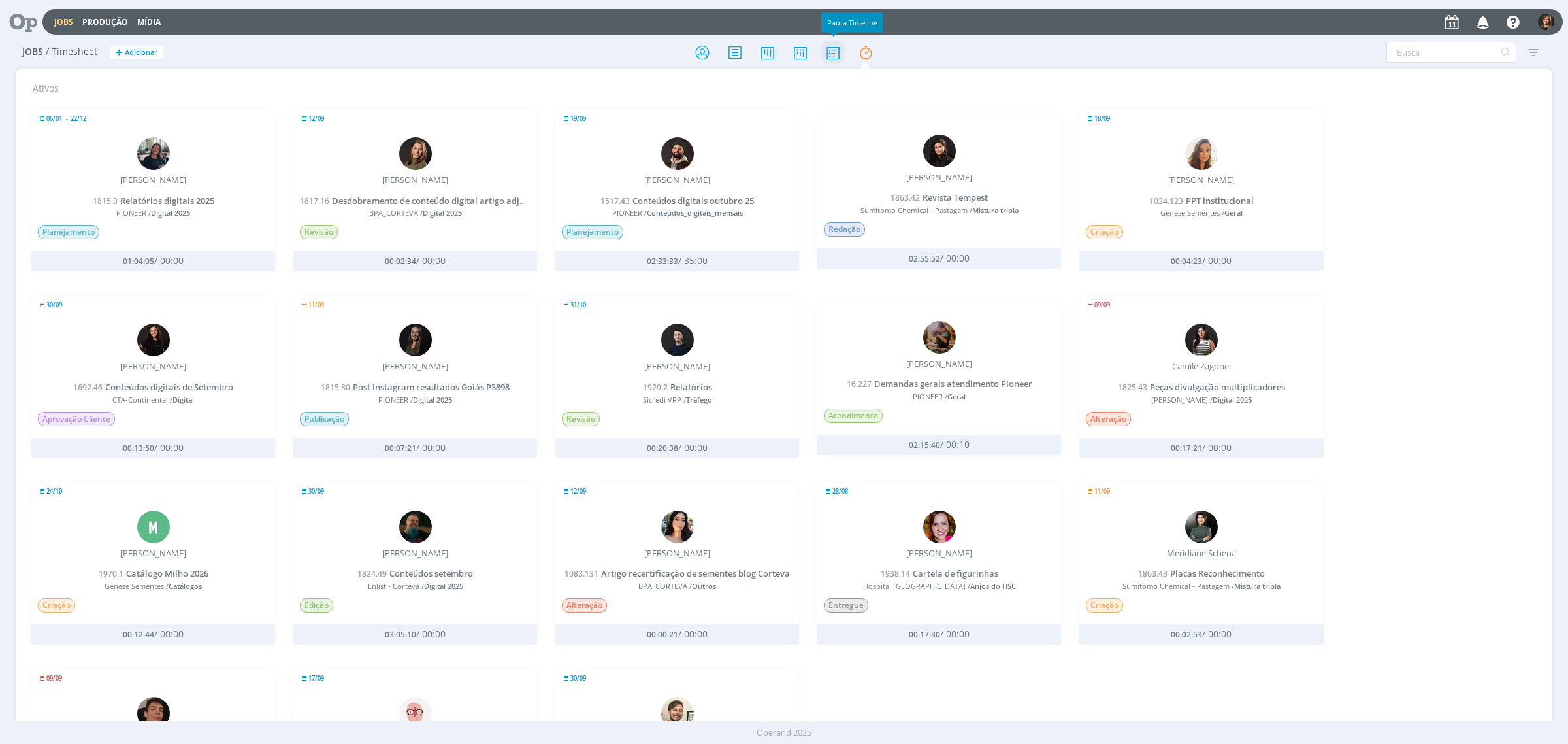
click at [843, 46] on icon at bounding box center [833, 53] width 24 height 26
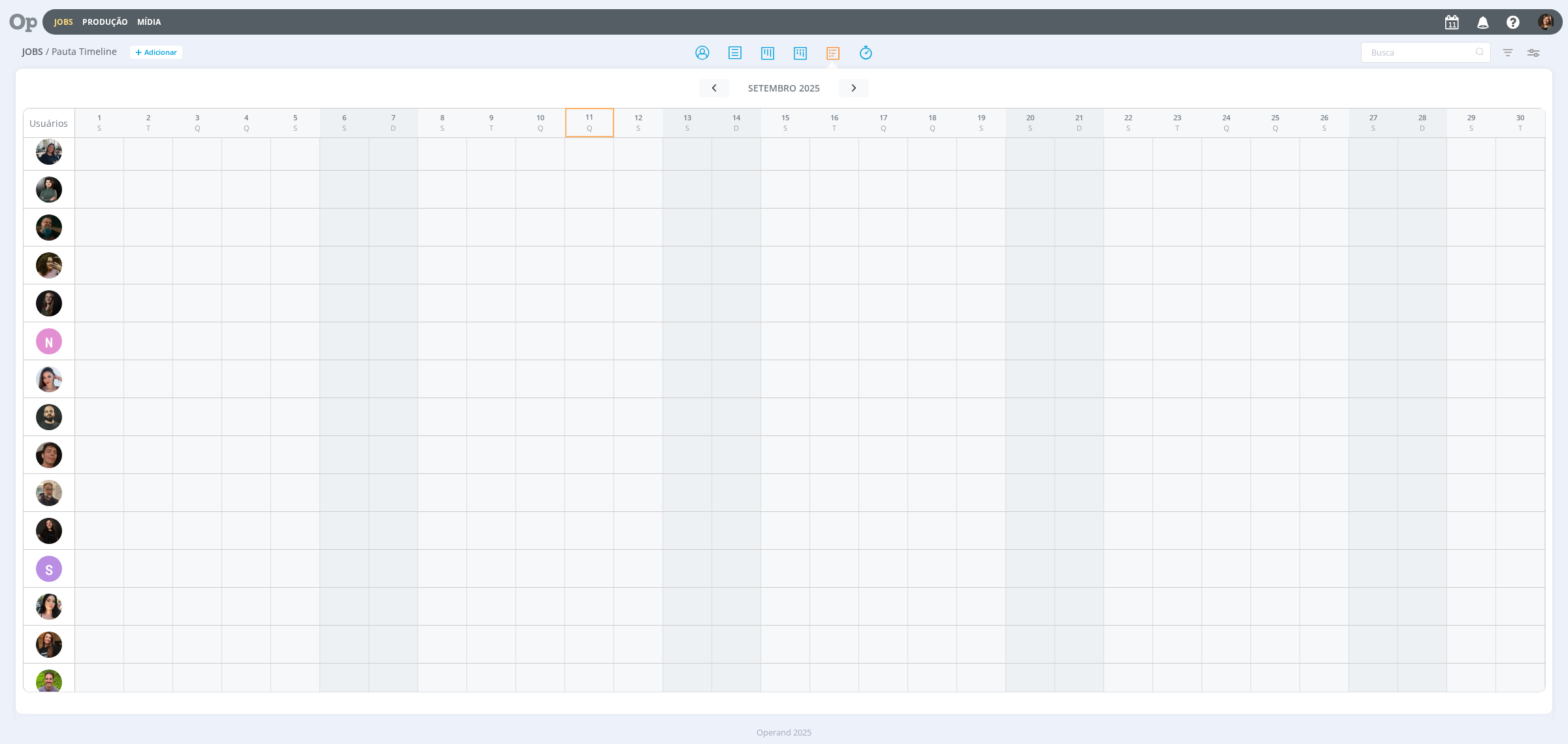
scroll to position [1397, 0]
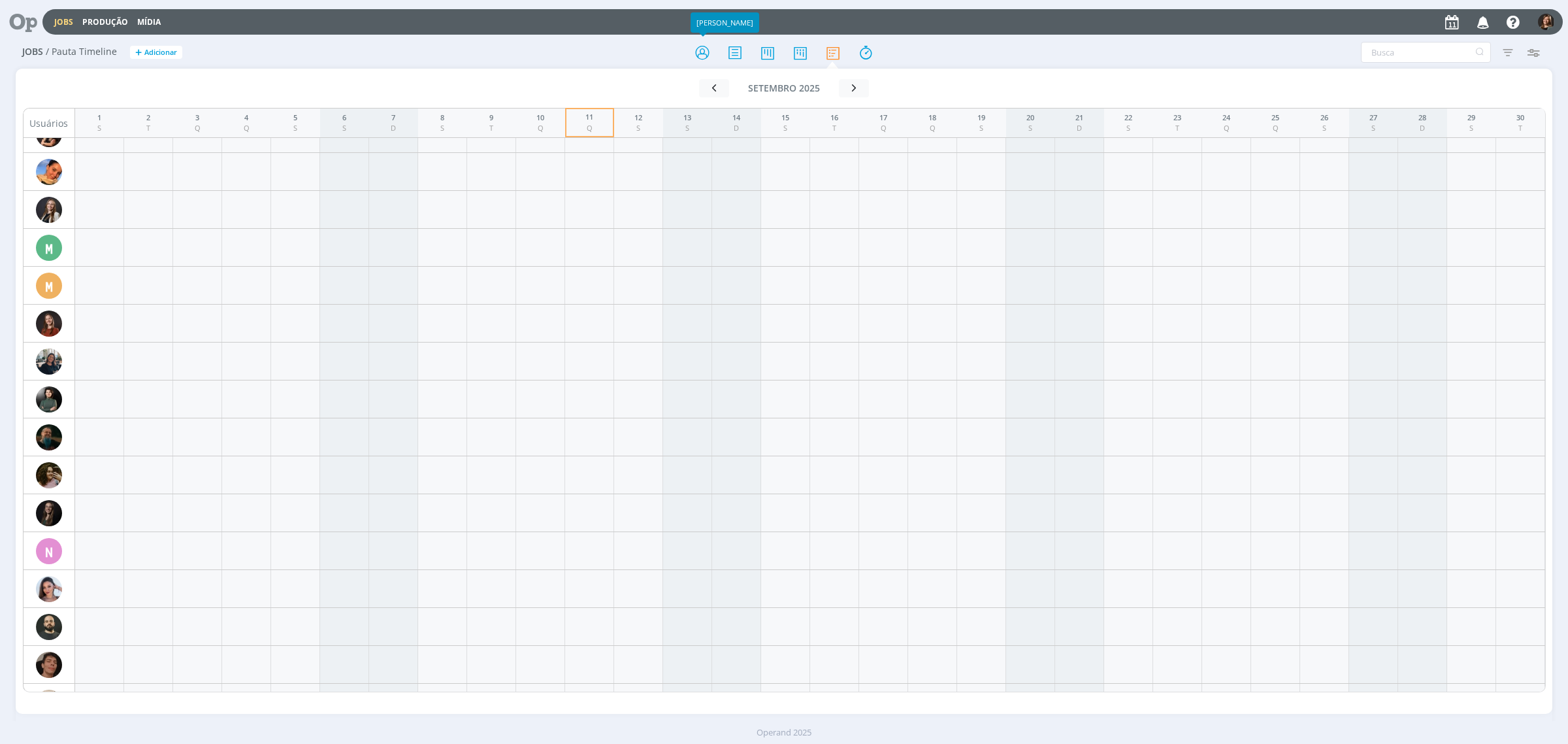
drag, startPoint x: 722, startPoint y: 52, endPoint x: 716, endPoint y: 56, distance: 7.2
click at [722, 52] on div at bounding box center [784, 52] width 512 height 24
click at [701, 57] on icon at bounding box center [702, 53] width 24 height 26
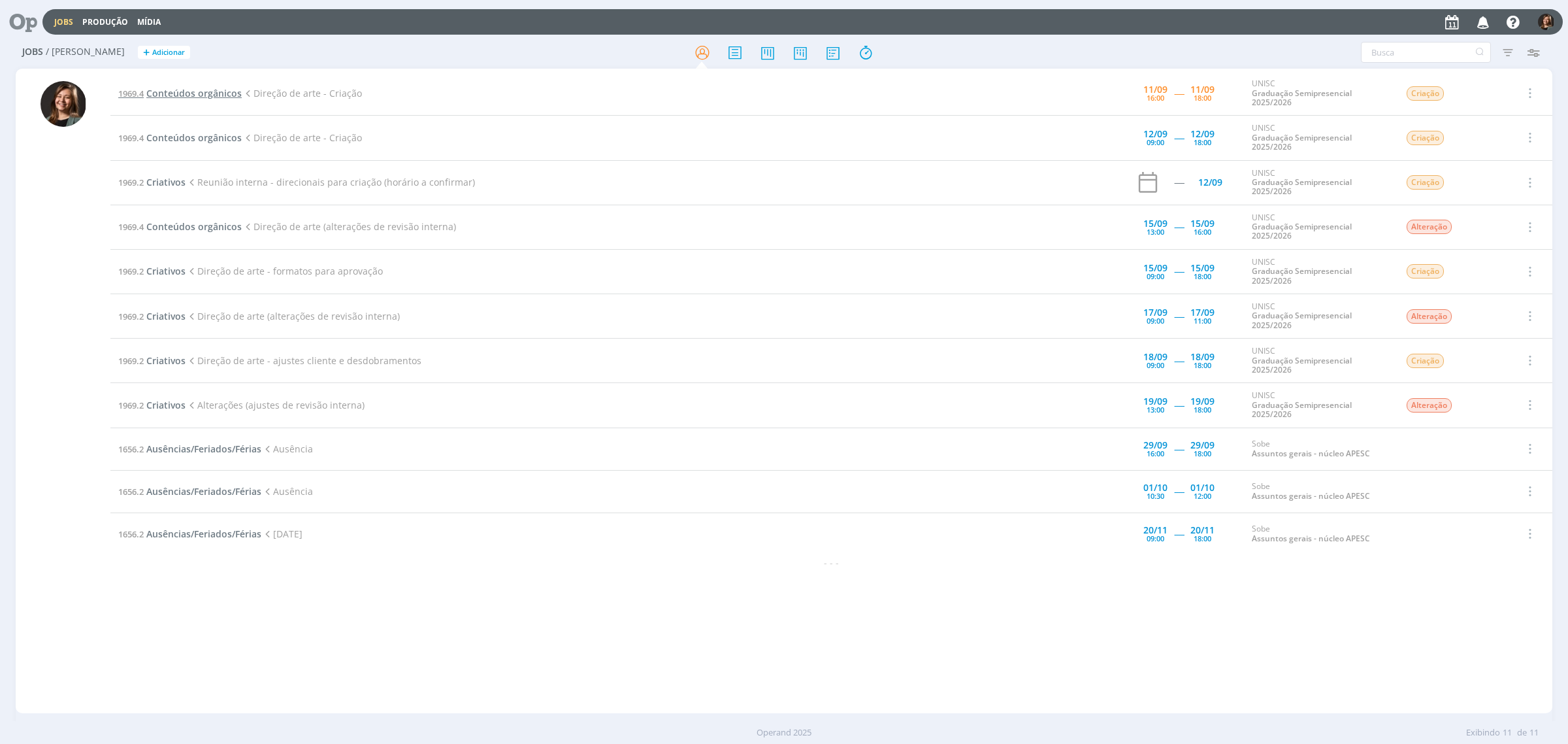
click at [183, 99] on td "1969.4 Conteúdos orgânicos Direção de arte - Criação" at bounding box center [572, 93] width 924 height 44
click at [200, 92] on span "Conteúdos orgânicos" at bounding box center [193, 93] width 95 height 12
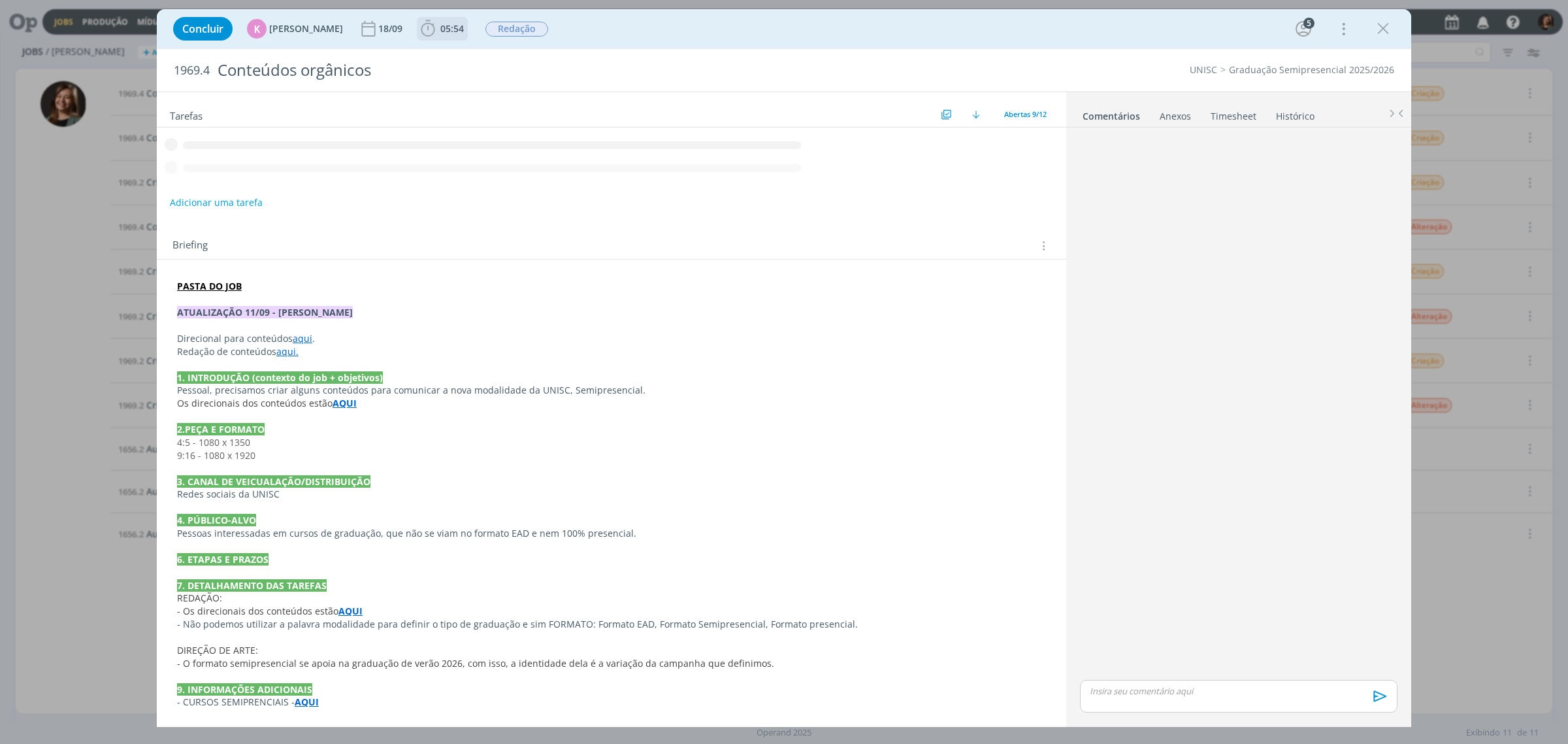
click at [449, 30] on span "05:54" at bounding box center [452, 28] width 24 height 12
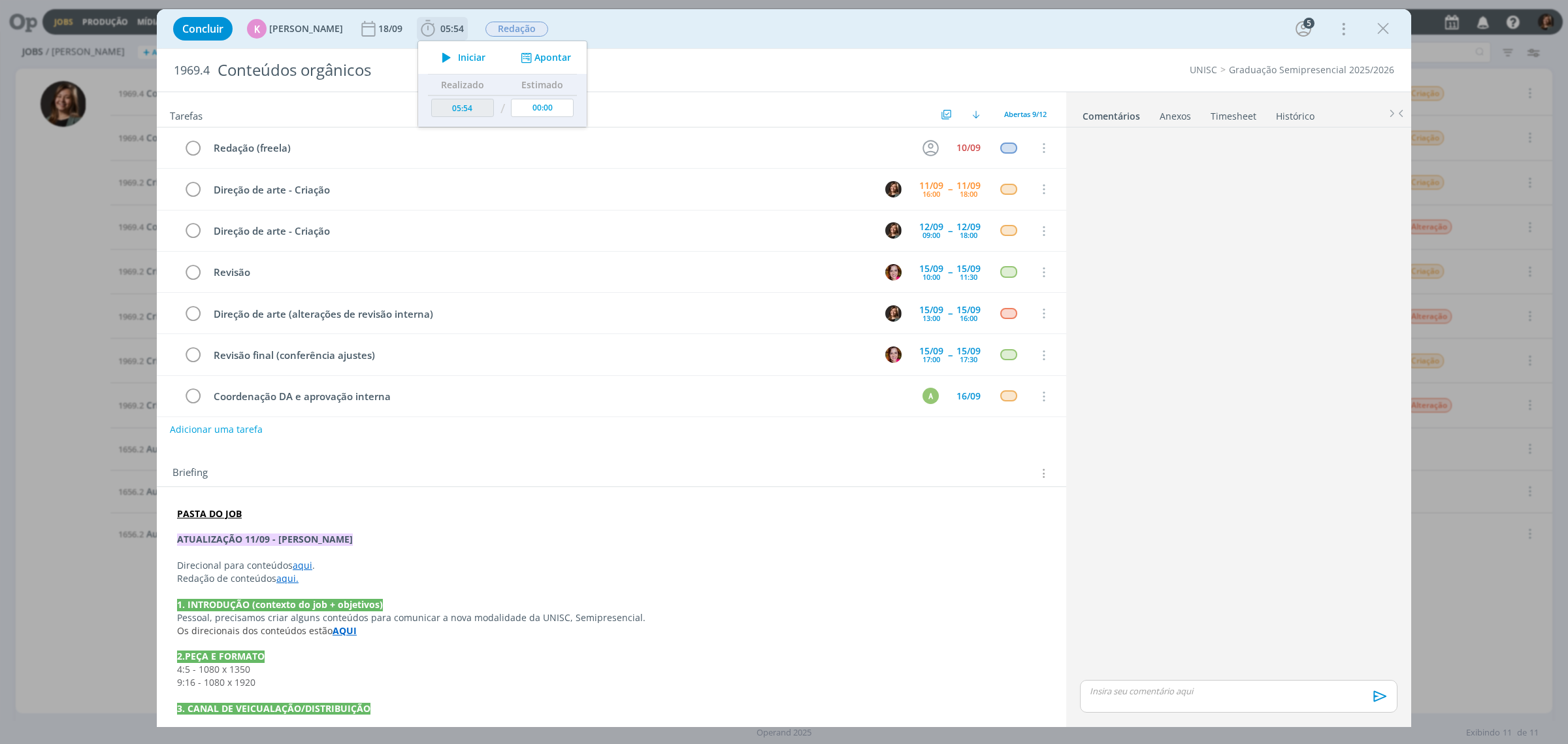
click at [458, 56] on span "Iniciar" at bounding box center [471, 58] width 28 height 10
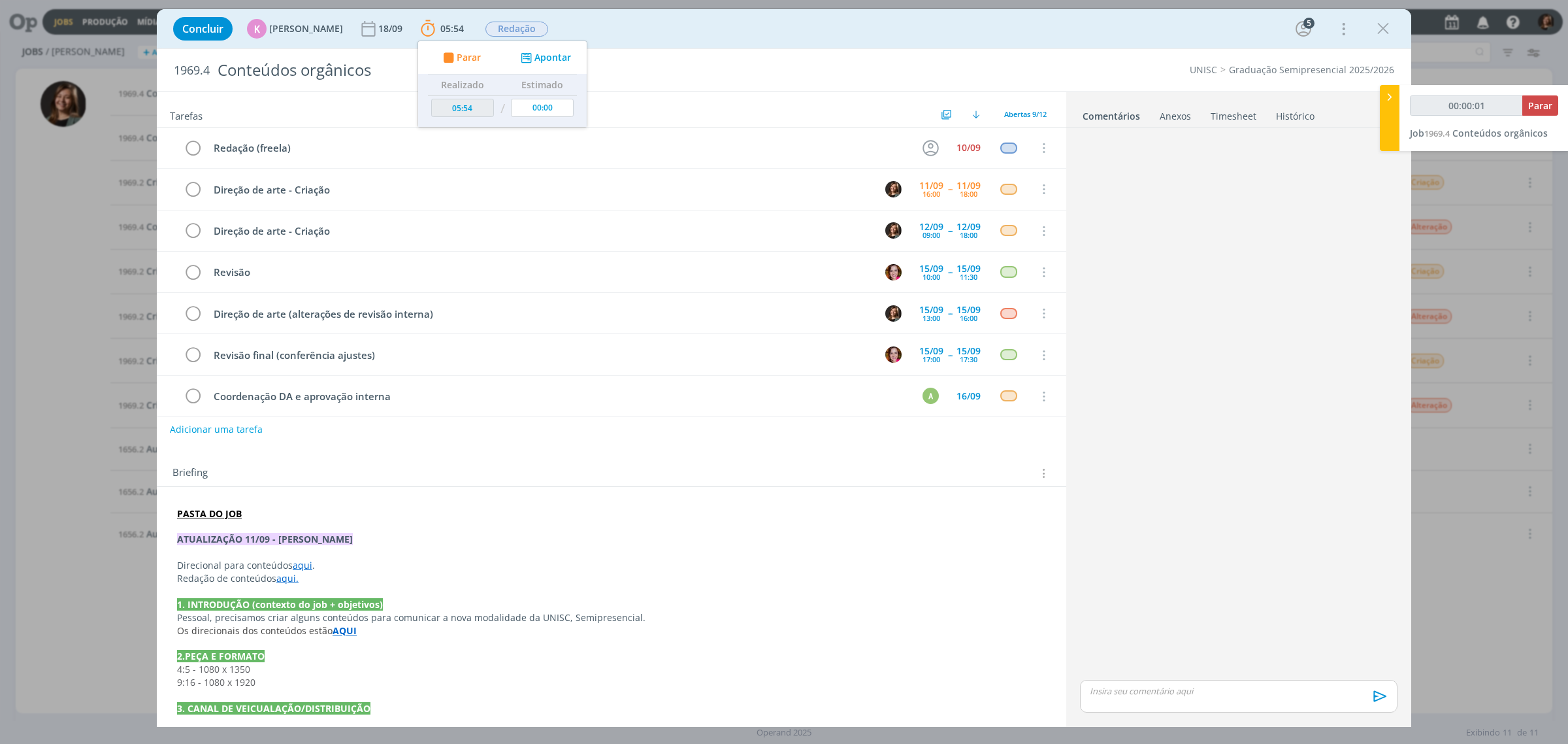
click at [297, 564] on link "aqui" at bounding box center [302, 564] width 19 height 12
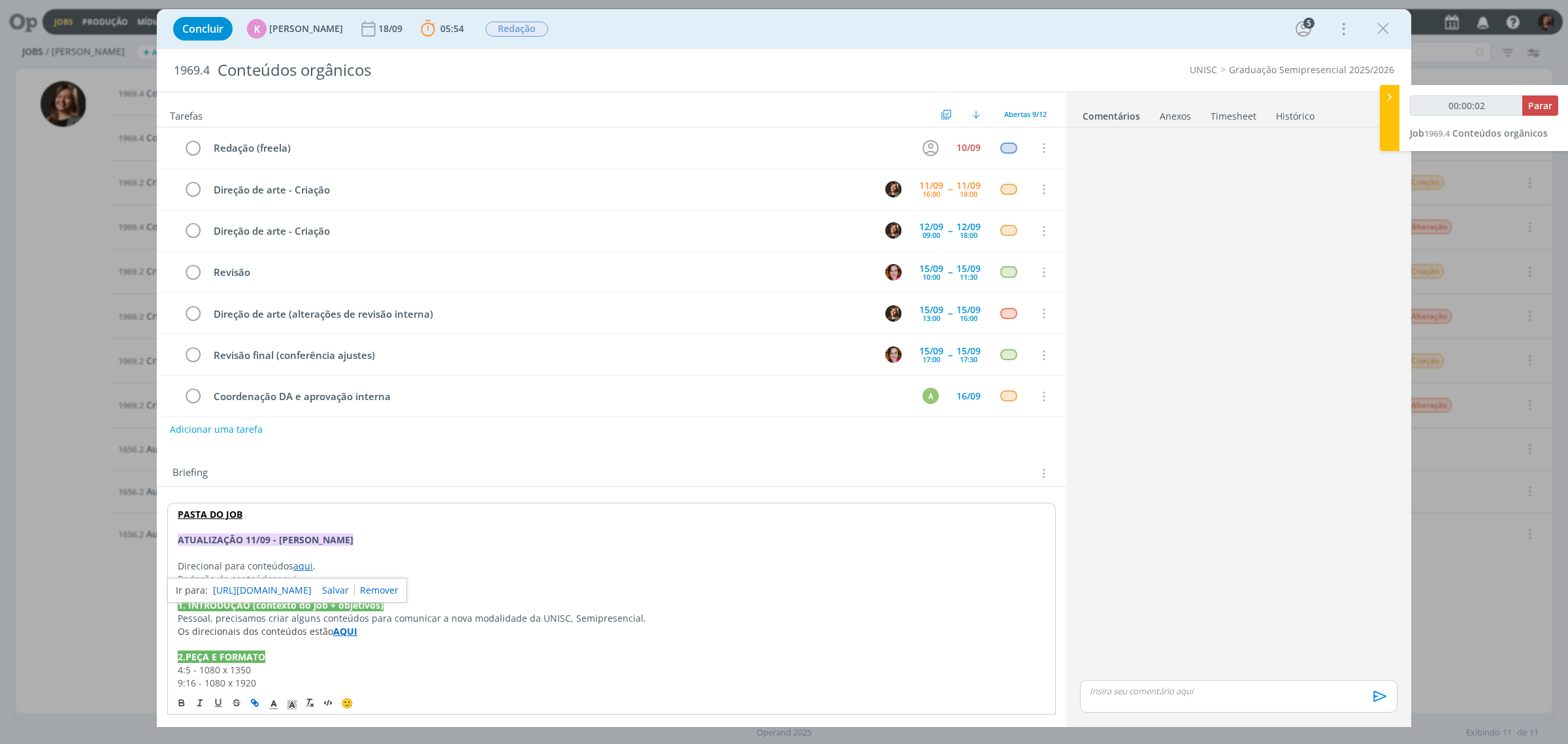
click at [298, 586] on link "https://sobeae.sharepoint.com/:w:/s/SOBEAE/EQe6m3xtM-dLly3Ki9FvEU4Bs_BXEKm-cmr3…" at bounding box center [262, 590] width 99 height 17
click at [377, 526] on p "dialog" at bounding box center [611, 528] width 867 height 13
click at [294, 584] on link "aqui." at bounding box center [288, 578] width 22 height 12
click at [288, 605] on link "https://sobeae.sharepoint.com/:w:/s/SOBEAE/EeNEFzsEmL1DhiU6Mu2TUBIBc2JCu8hQ-BfX…" at bounding box center [262, 604] width 99 height 17
click at [1387, 41] on div "Concluir K Karoline Arend 18/09 05:54 Parar Apontar Data * 11/09/2025 Horas * 0…" at bounding box center [784, 29] width 1235 height 32
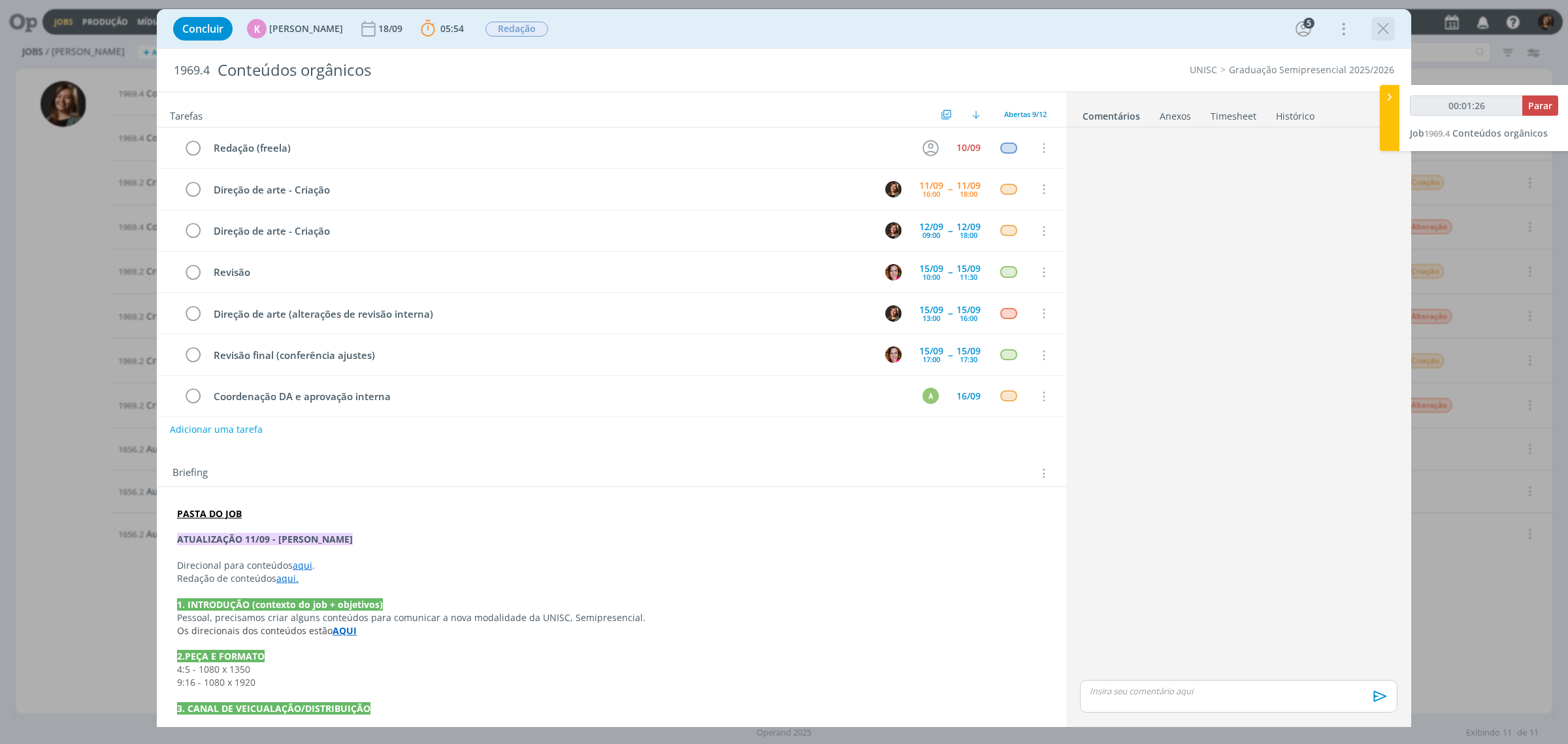
click at [1382, 37] on icon "dialog" at bounding box center [1383, 29] width 19 height 19
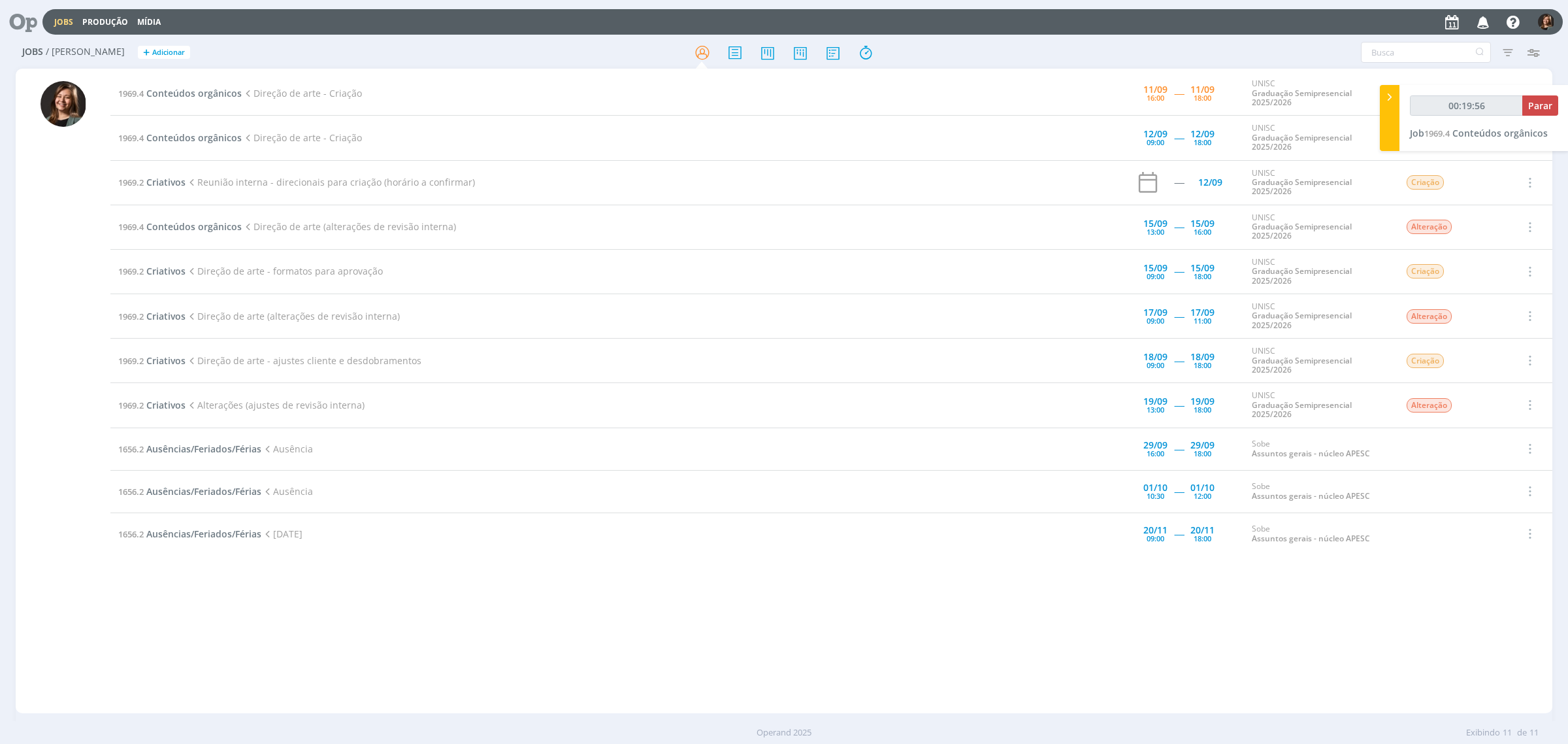
click at [167, 83] on td "1969.4 Conteúdos orgânicos Direção de arte - Criação" at bounding box center [572, 93] width 924 height 44
click at [184, 95] on span "Conteúdos orgânicos" at bounding box center [193, 93] width 95 height 12
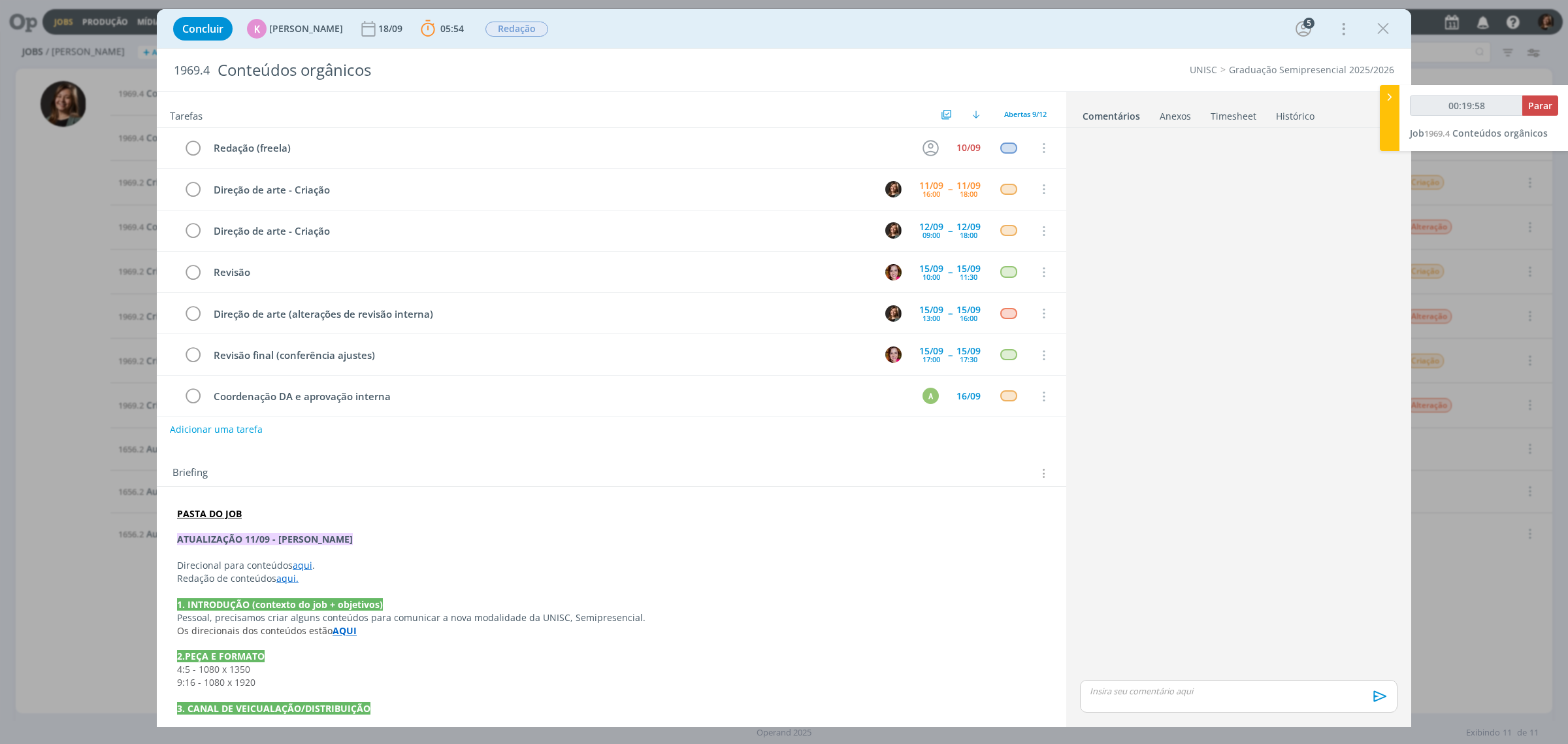
scroll to position [232, 0]
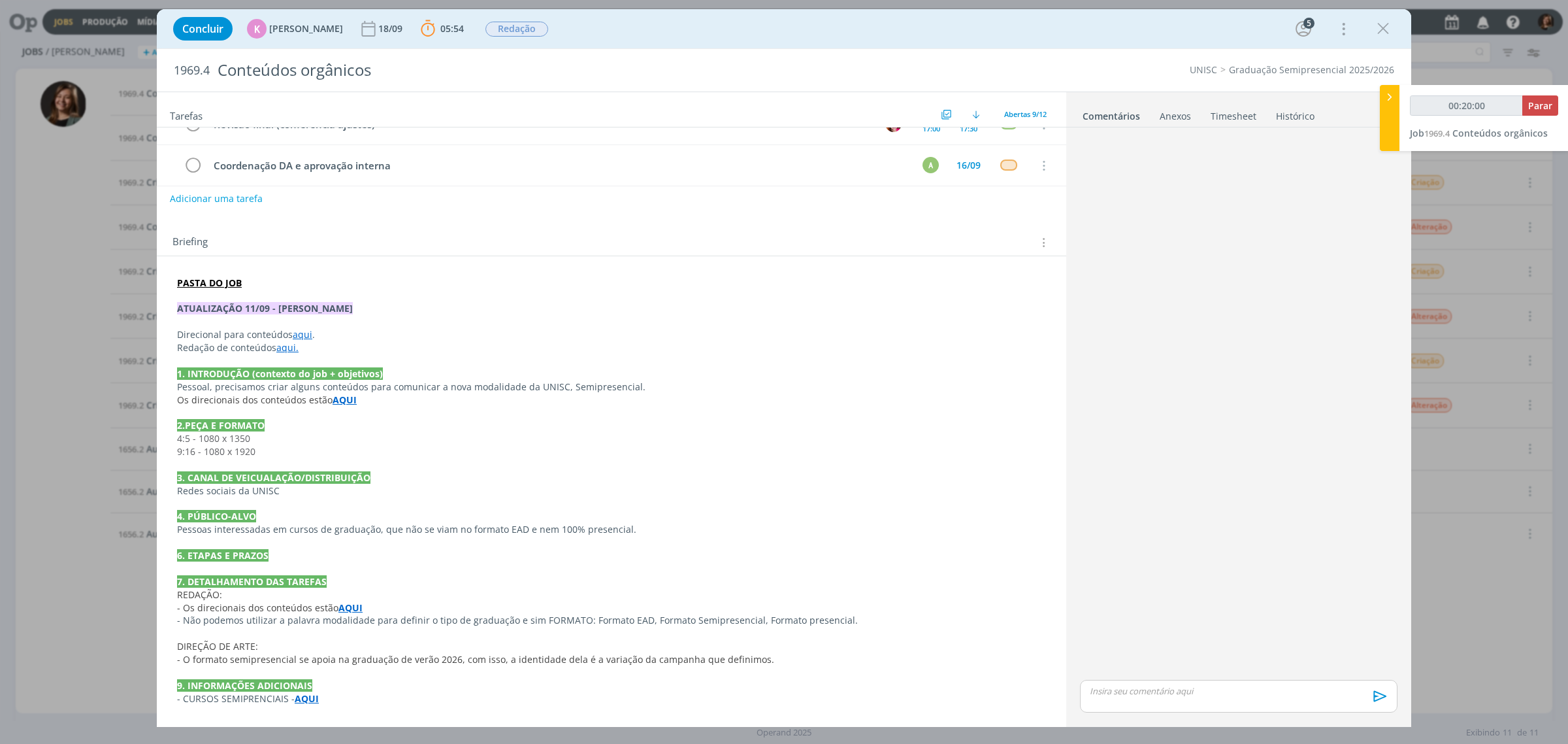
click at [306, 700] on strong "AQUI" at bounding box center [306, 698] width 24 height 12
click at [446, 373] on p "1. INTRODUÇÃO (contexto do job + objetivos)" at bounding box center [610, 372] width 868 height 13
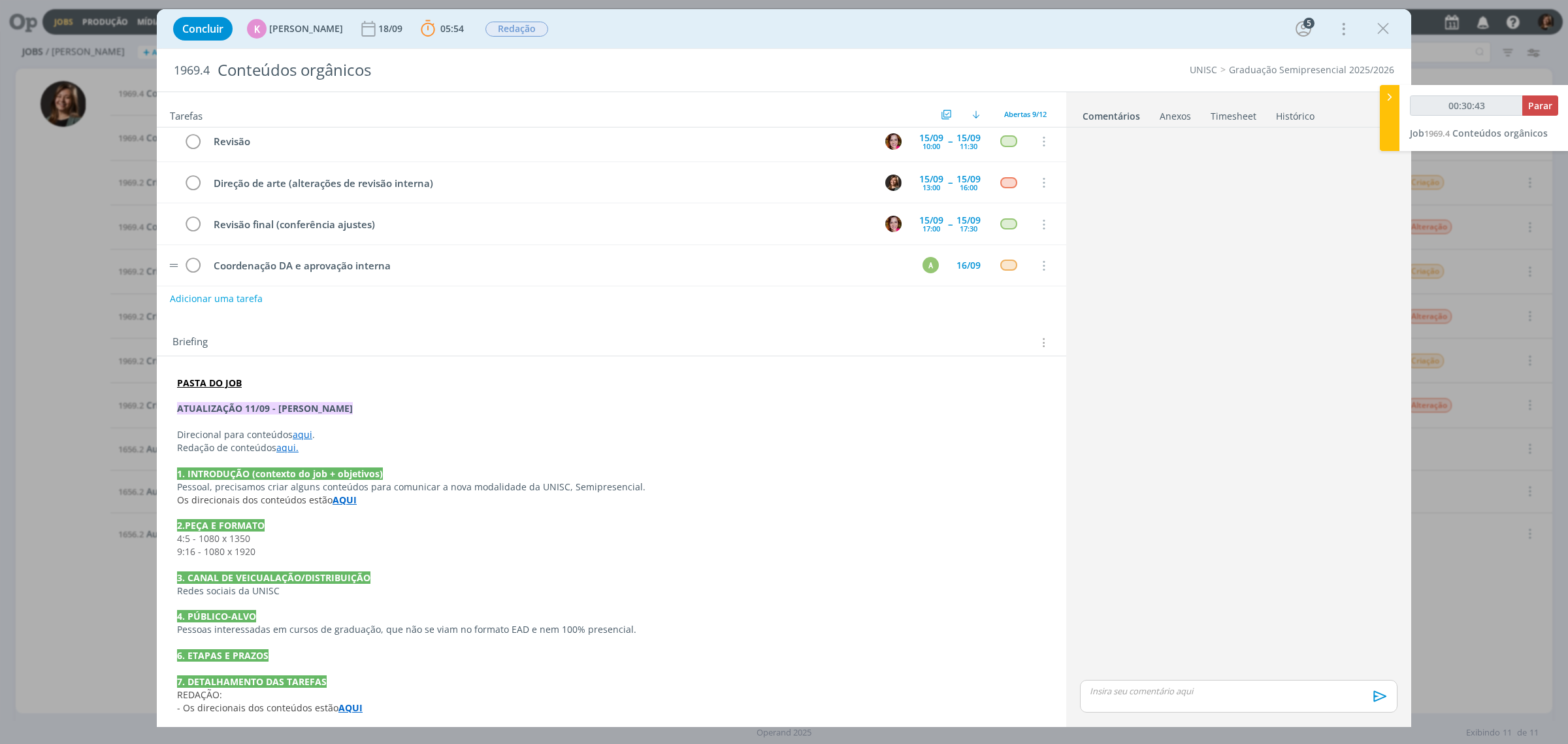
scroll to position [0, 0]
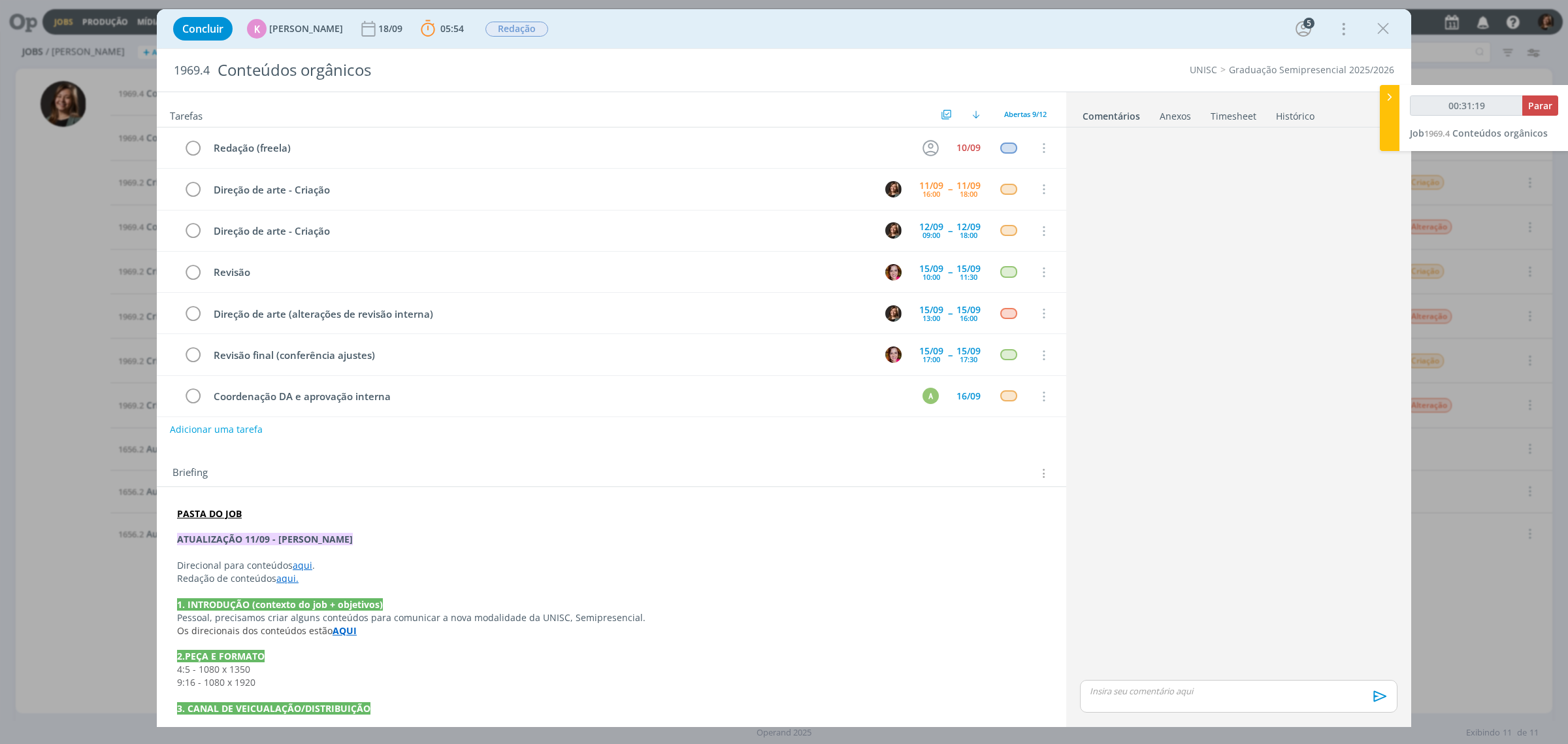
click at [267, 575] on p "Redação de conteúdos aqui." at bounding box center [610, 579] width 868 height 13
click at [297, 581] on link "aqui." at bounding box center [287, 578] width 22 height 12
click at [288, 584] on link "aqui." at bounding box center [287, 578] width 22 height 12
click at [273, 609] on link "https://sobeae.sharepoint.com/:w:/s/SOBEAE/EeNEFzsEmL1DhiU6Mu2TUBIBc2JCu8hQ-BfX…" at bounding box center [262, 603] width 99 height 17
click at [1395, 34] on div "Concluir K Karoline Arend 18/09 05:54 Parar Apontar Data * 11/09/2025 Horas * 0…" at bounding box center [784, 29] width 1235 height 32
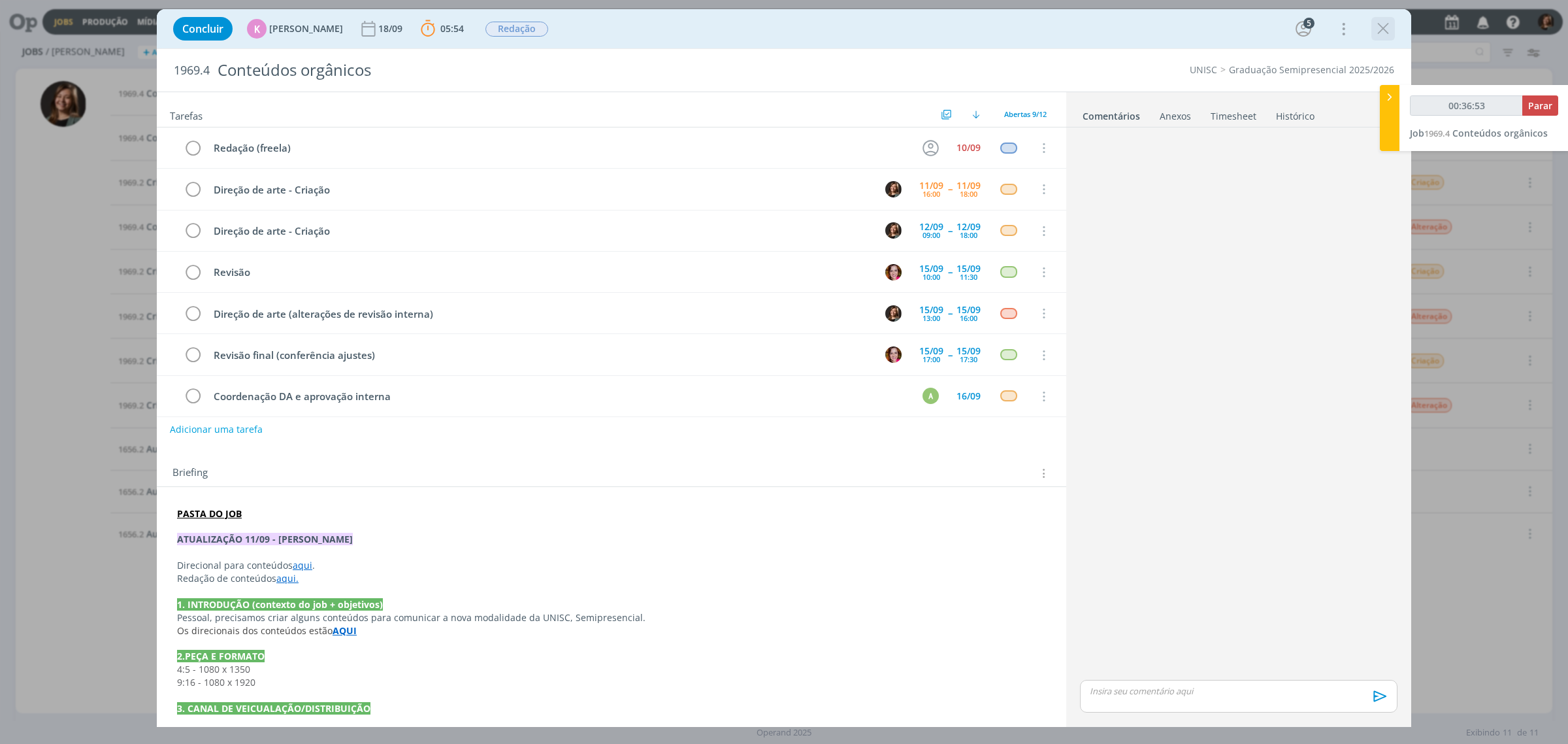
click at [1393, 34] on div "dialog" at bounding box center [1383, 29] width 24 height 24
click at [1380, 28] on icon "dialog" at bounding box center [1383, 29] width 19 height 19
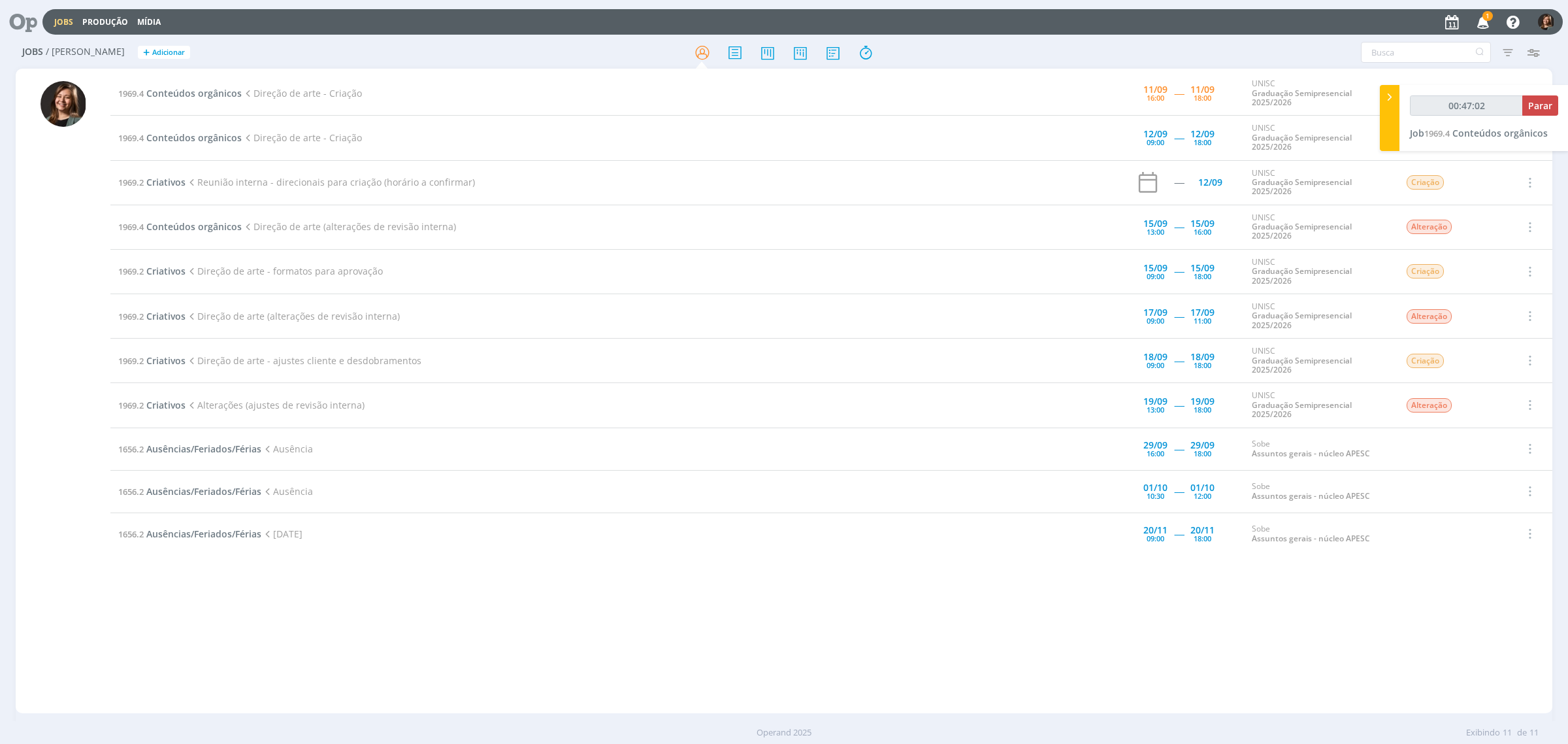
click at [1484, 27] on icon "button" at bounding box center [1484, 21] width 23 height 22
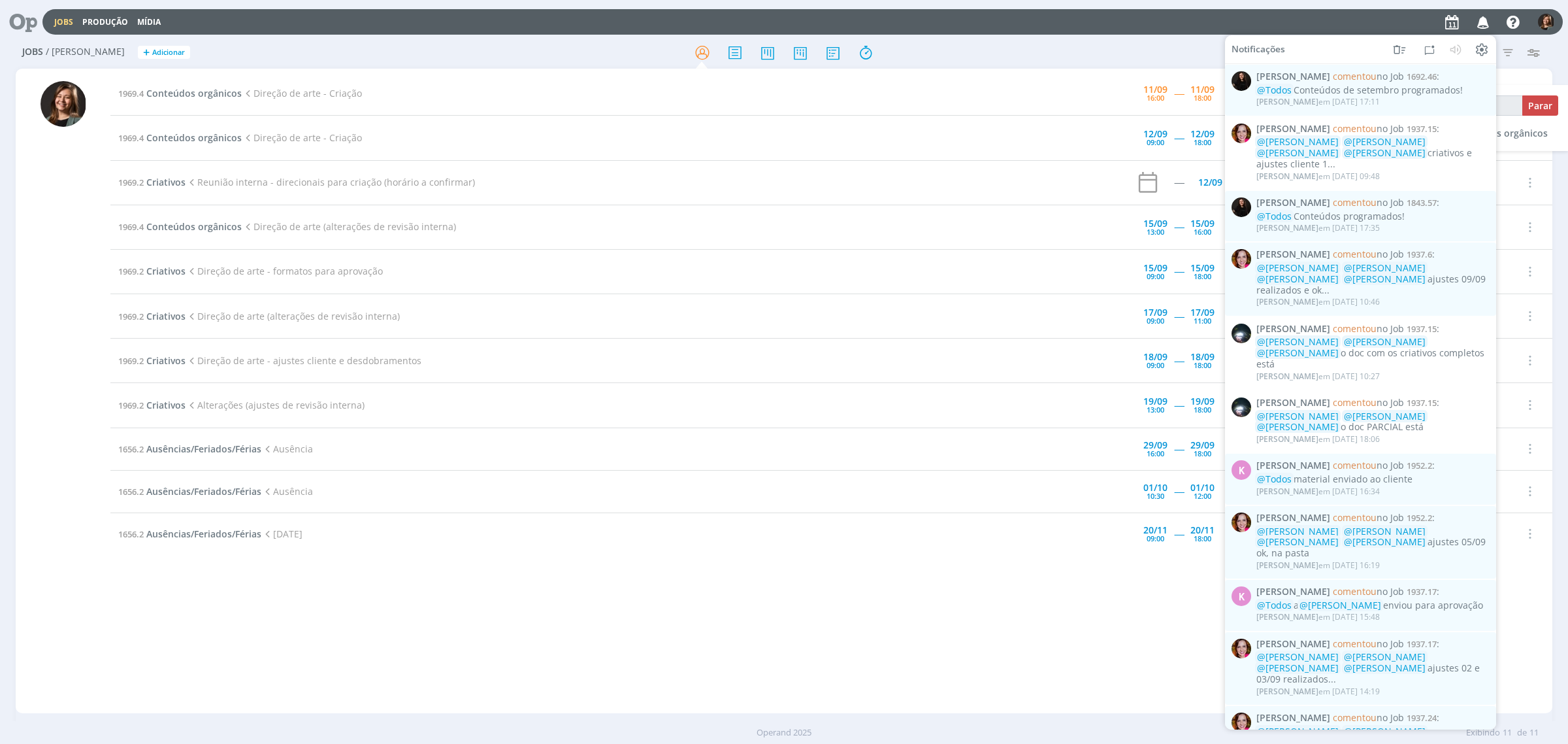
click at [1484, 30] on icon "button" at bounding box center [1484, 21] width 23 height 22
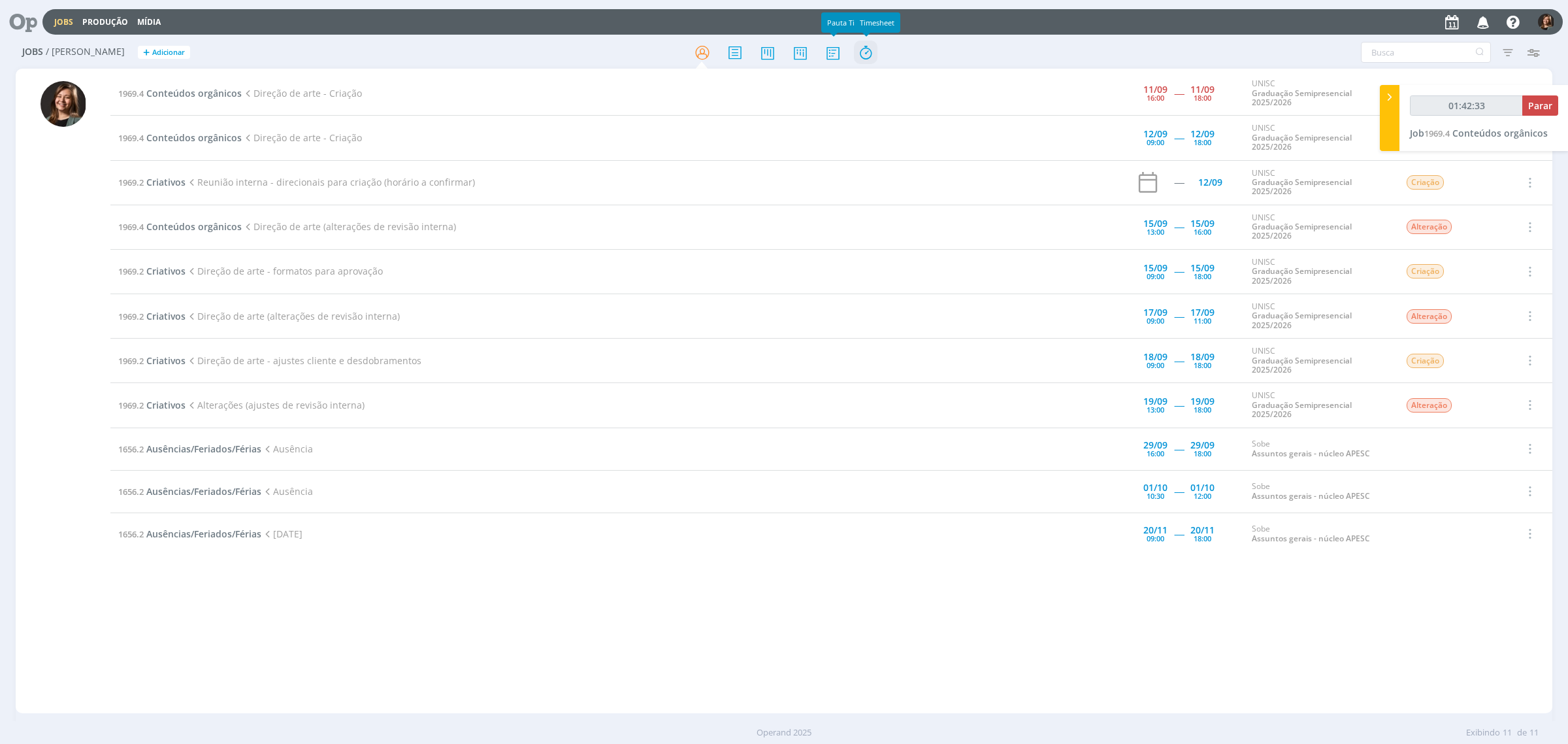
click at [868, 47] on icon at bounding box center [866, 53] width 24 height 26
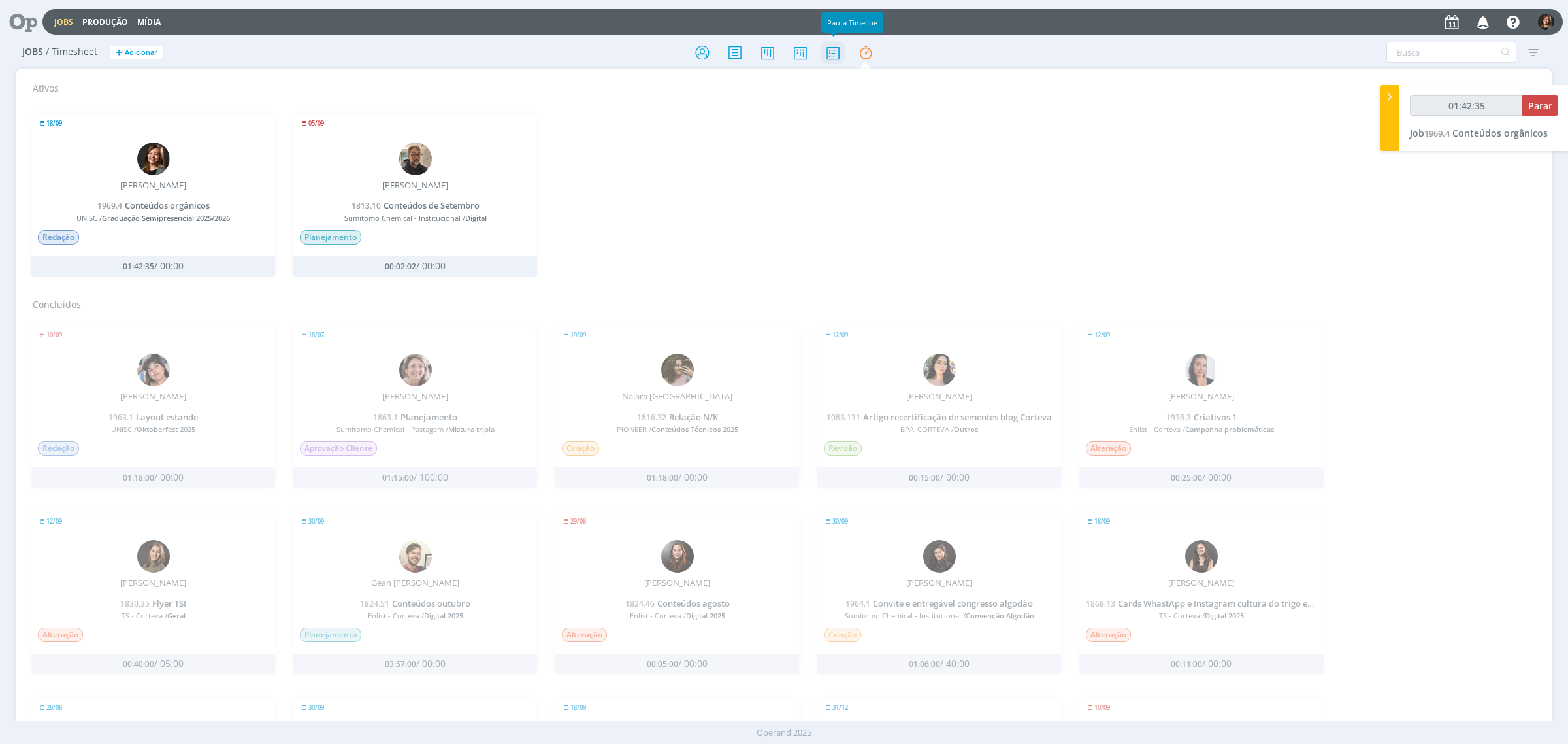
click at [841, 49] on icon at bounding box center [833, 53] width 24 height 26
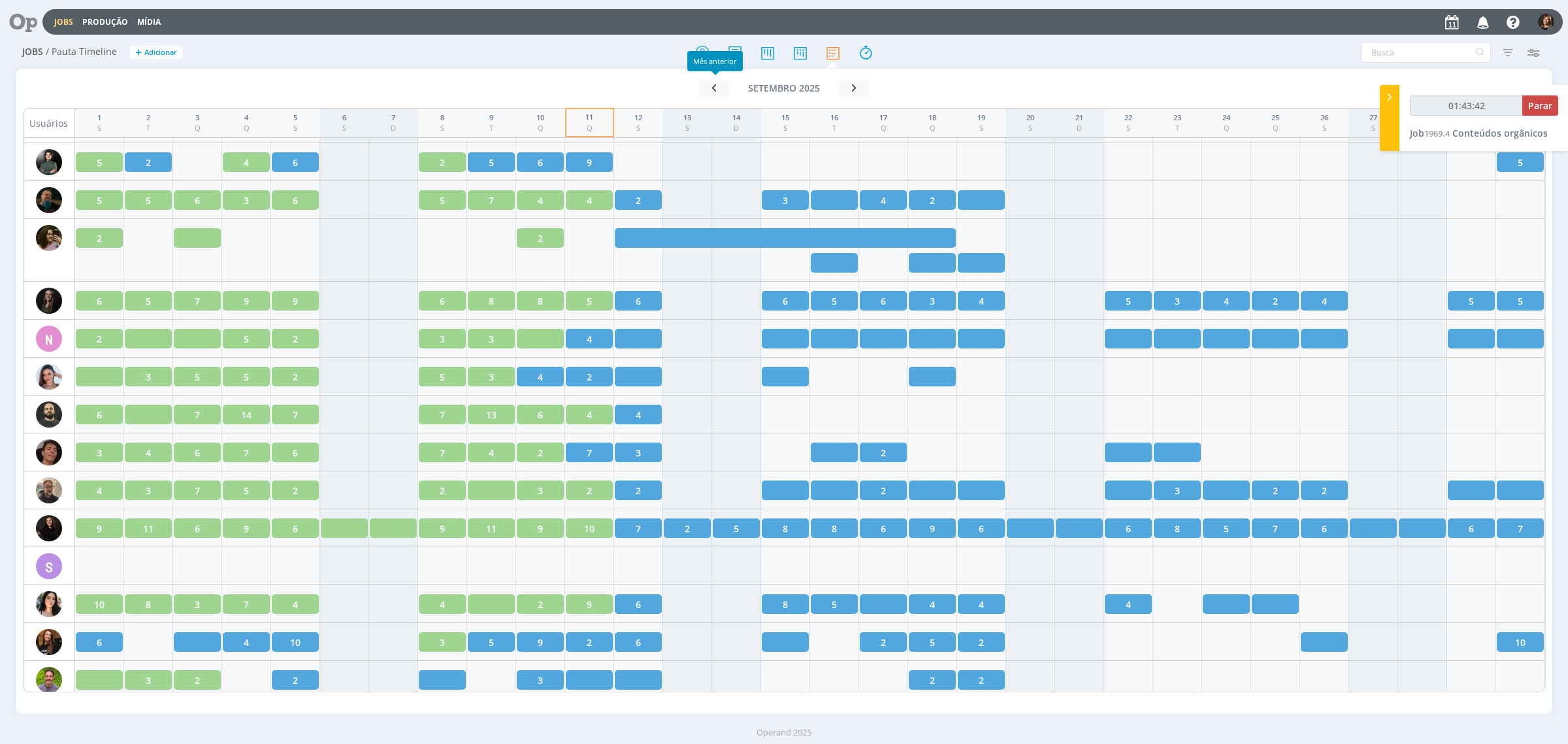
click at [697, 57] on div "Mês anterior" at bounding box center [715, 60] width 56 height 20
click at [697, 56] on div "Mês anterior" at bounding box center [715, 60] width 56 height 20
click at [705, 42] on icon at bounding box center [702, 53] width 24 height 26
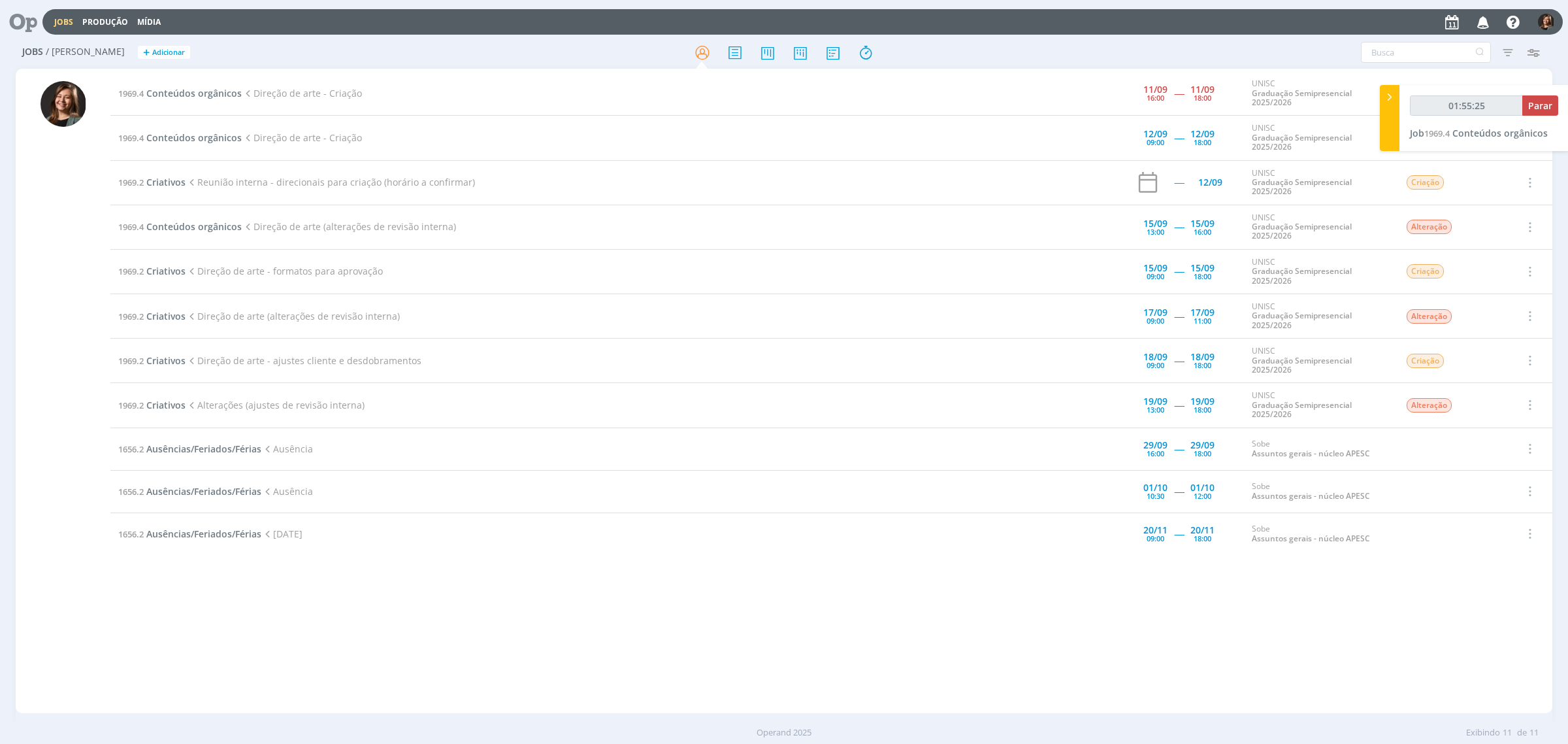
type input "01:56:08"
click at [1556, 105] on button "Parar" at bounding box center [1539, 105] width 36 height 20
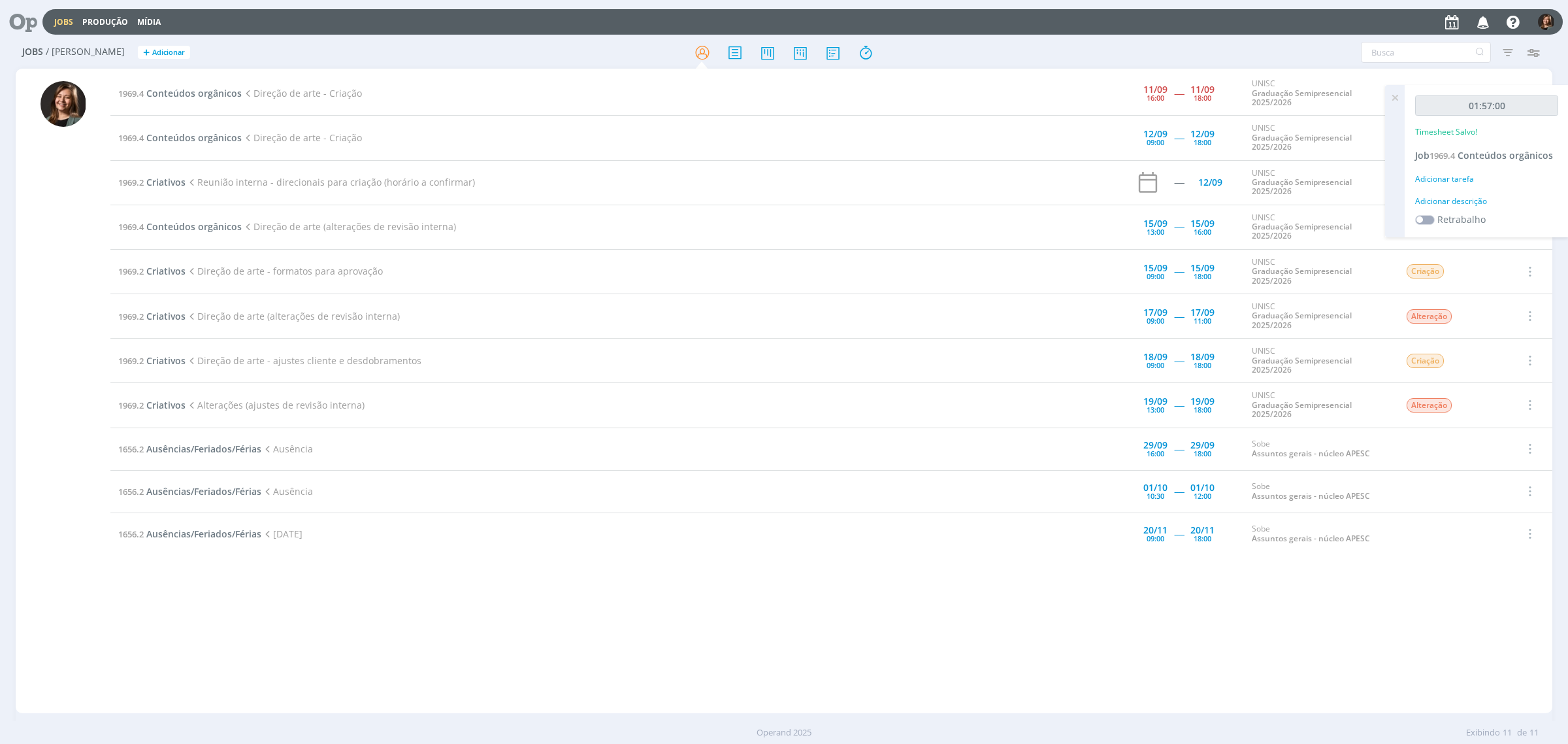
click at [1440, 169] on div "01:57:00 Timesheet Salvo! Job 1969.4 Conteúdos orgânicos Adicionar tarefa Adici…" at bounding box center [1486, 160] width 164 height 153
click at [1443, 173] on div "Adicionar tarefa" at bounding box center [1486, 179] width 143 height 12
click at [1464, 212] on input "Selecione a tarefa" at bounding box center [1486, 207] width 129 height 19
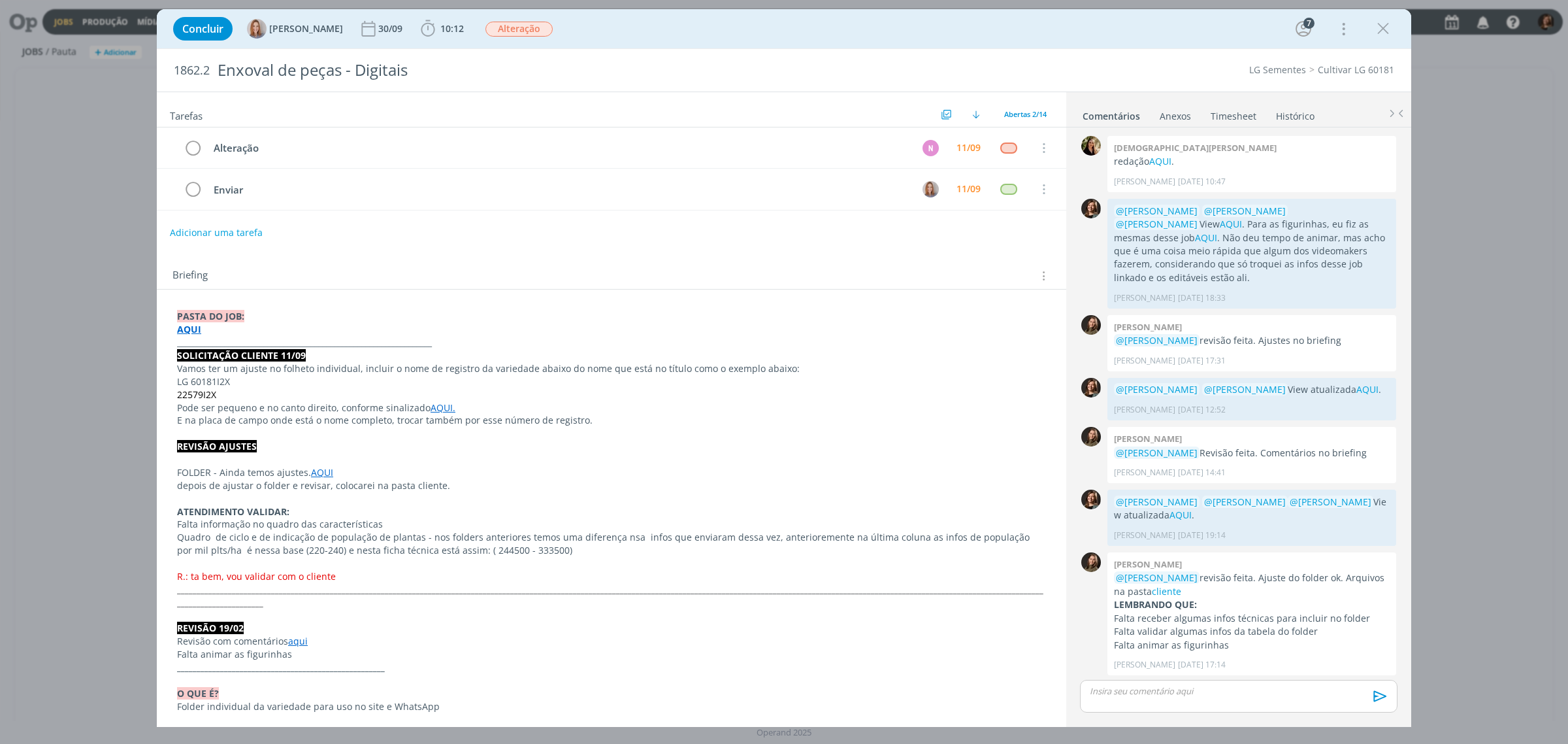
scroll to position [204, 0]
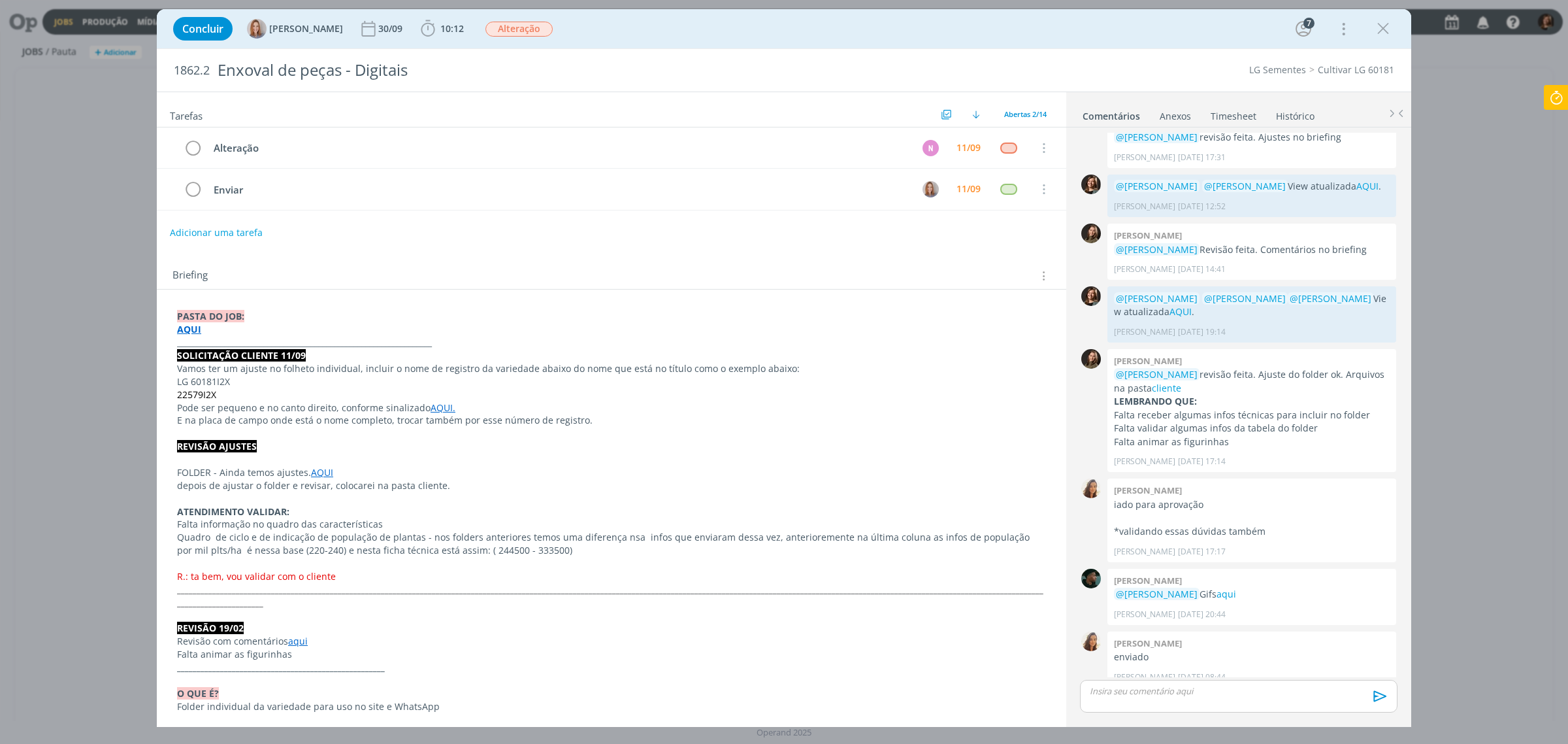
click at [183, 335] on strong "AQUI" at bounding box center [188, 328] width 24 height 12
click at [216, 359] on link "https://sobeae.sharepoint.com/:f:/s/SOBEAE/Eh11-s9Y-9hPrgLZJjxT_nUBQtEVd9CE0jbK…" at bounding box center [262, 354] width 99 height 17
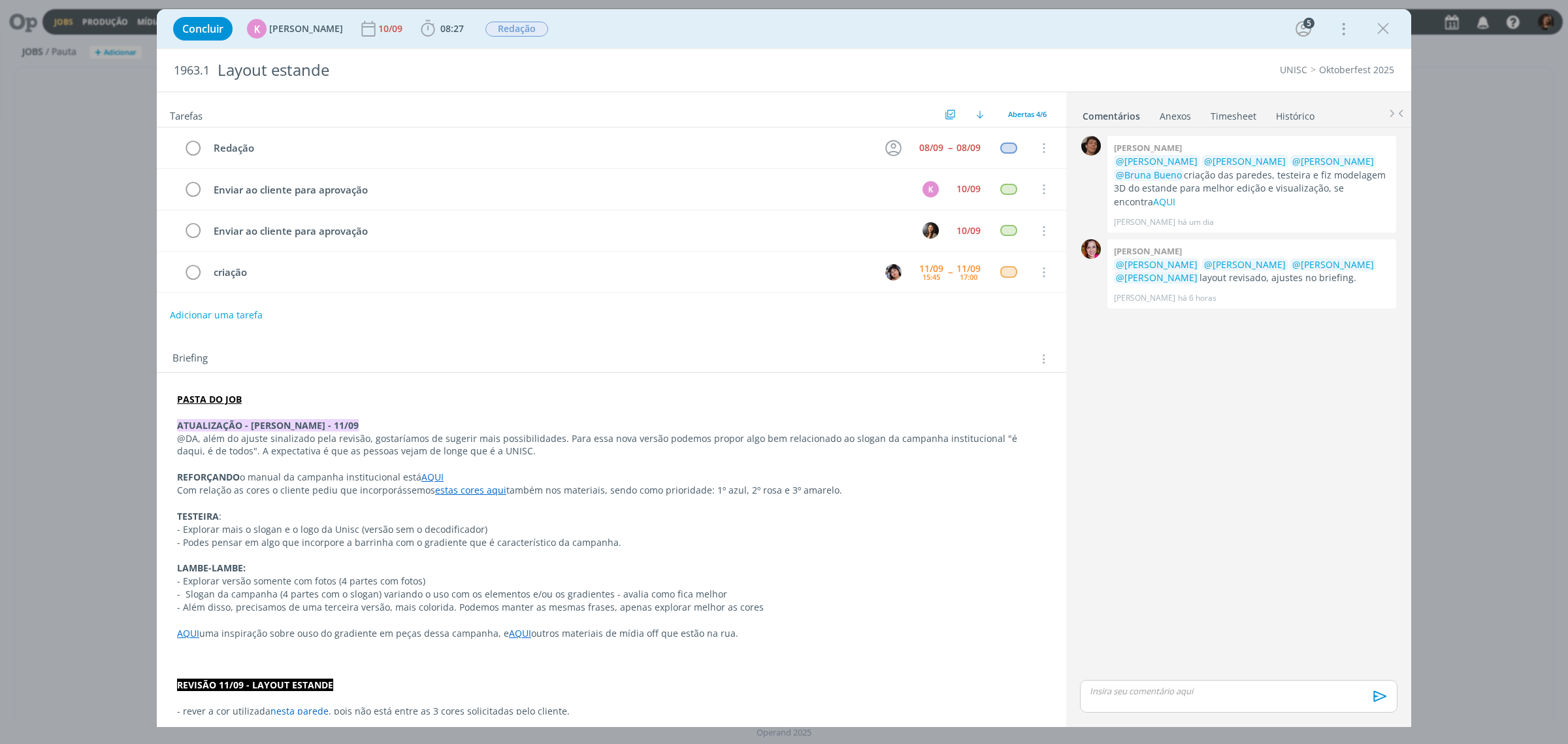
scroll to position [82, 0]
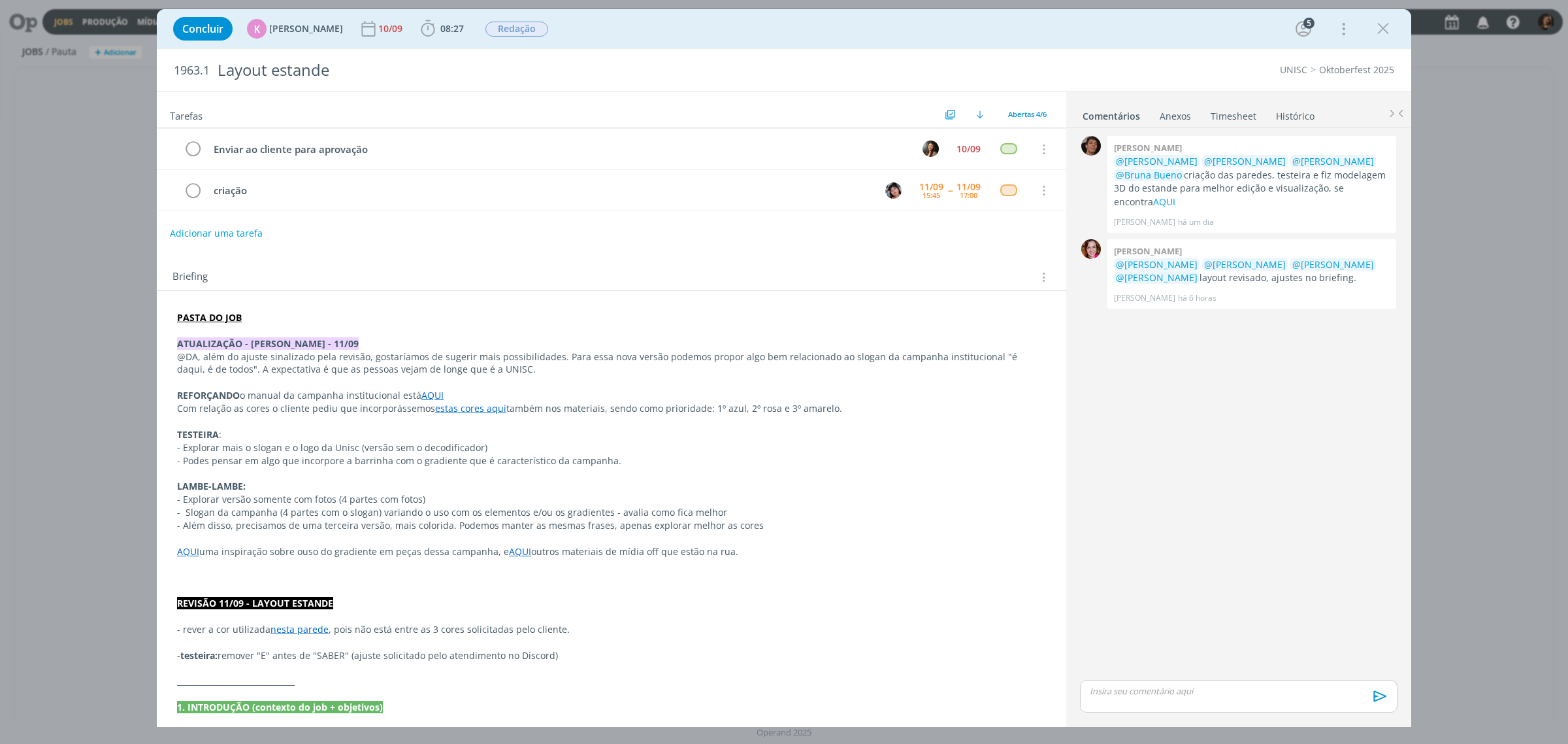
click at [518, 556] on link "AQUI" at bounding box center [519, 551] width 22 height 12
click at [511, 582] on link "https://sobeae.sharepoint.com/:f:/s/SOBEAE/Ev67UJkk_wRPqdbhtxfWmekBN3mxmCNr1M60…" at bounding box center [476, 577] width 99 height 17
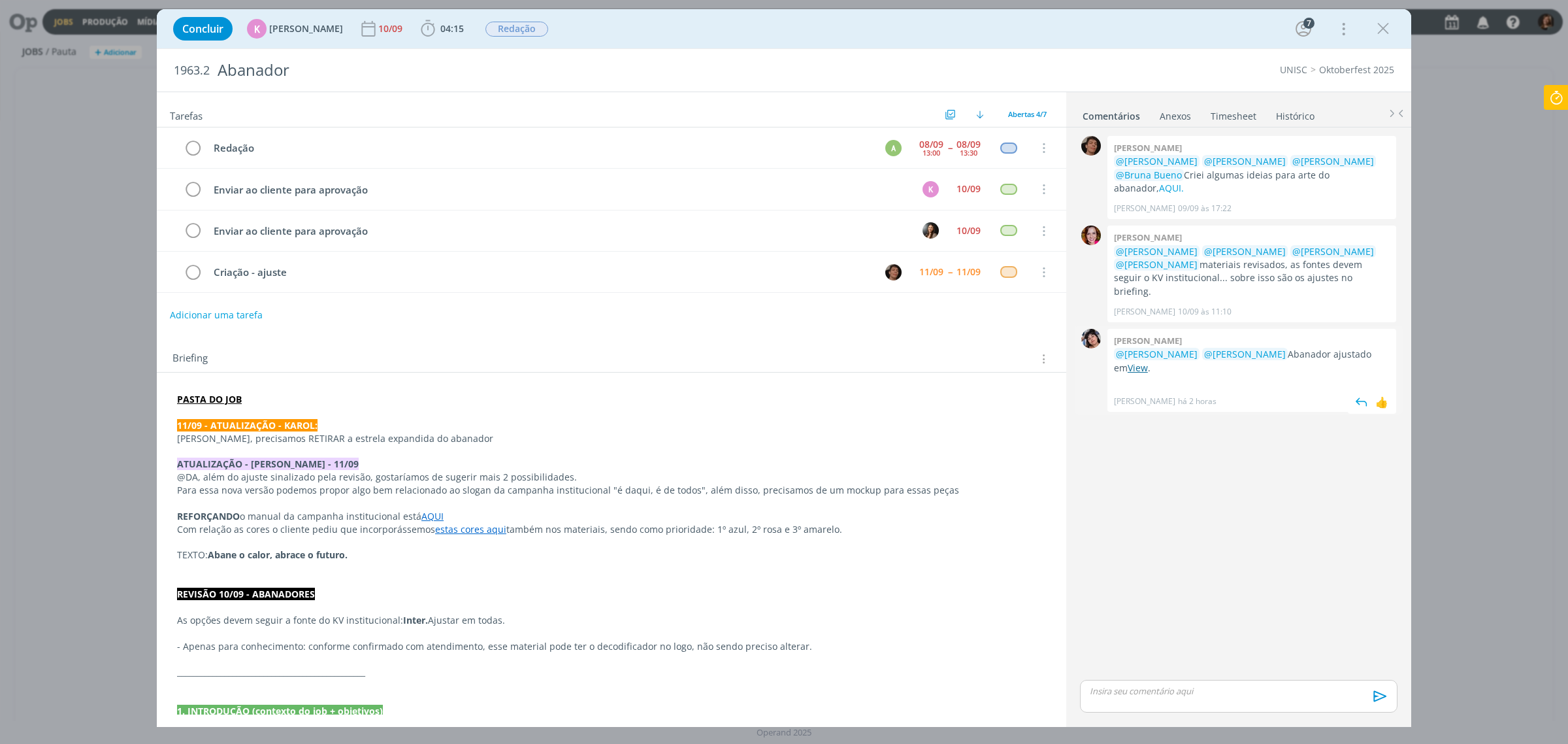
click at [1128, 361] on link "View" at bounding box center [1137, 367] width 20 height 12
